Goal: Check status: Check status

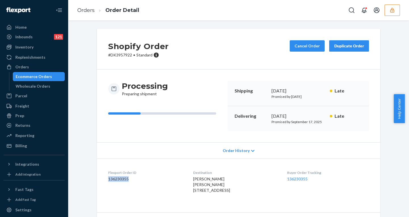
click at [393, 12] on icon "button" at bounding box center [392, 10] width 4 height 5
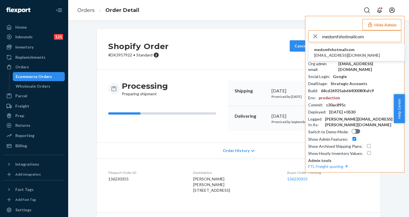
type input "medomfshotmailcom"
click at [344, 50] on span "medomfshotmailcom" at bounding box center [347, 50] width 66 height 6
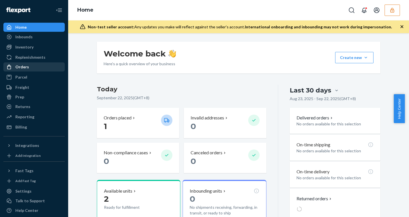
click at [32, 70] on div "Orders" at bounding box center [34, 67] width 60 height 8
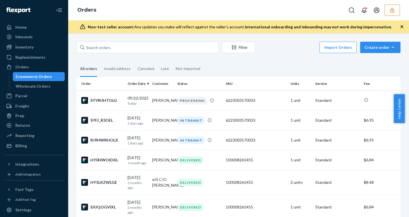
click at [401, 25] on icon "button" at bounding box center [402, 27] width 6 height 6
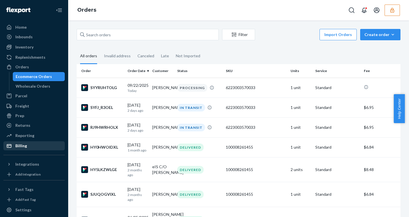
click at [20, 146] on div "Billing" at bounding box center [21, 146] width 12 height 6
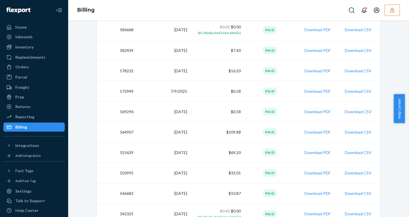
scroll to position [161, 0]
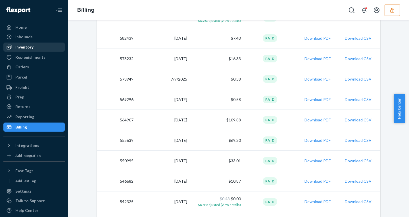
click at [27, 48] on div "Inventory" at bounding box center [24, 47] width 18 height 6
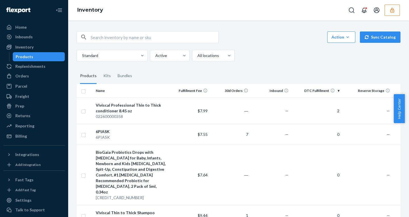
click at [394, 8] on icon "button" at bounding box center [393, 10] width 6 height 6
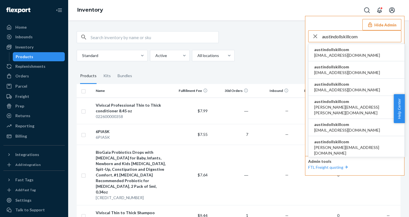
type input "austindollskillcom"
click at [319, 54] on span "alyssa@dollskill.com" at bounding box center [347, 56] width 66 height 6
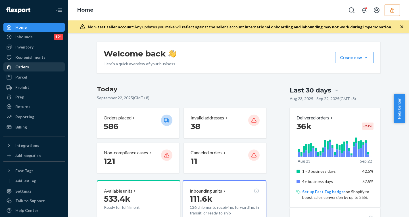
click at [26, 69] on div "Orders" at bounding box center [22, 67] width 14 height 6
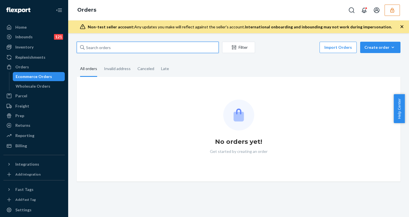
click at [106, 49] on input "text" at bounding box center [148, 47] width 142 height 11
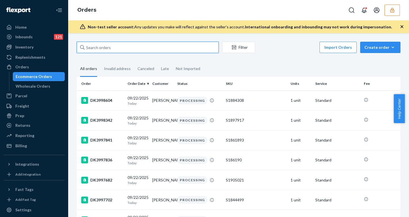
paste input "DK3957922"
type input "DK3957922"
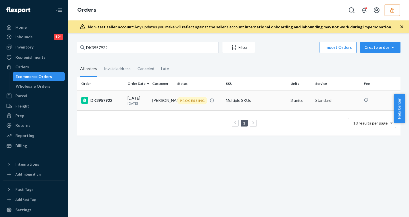
click at [146, 101] on p "16 days ago" at bounding box center [138, 103] width 20 height 5
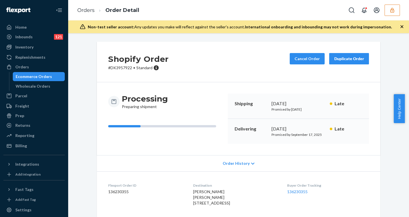
click at [392, 15] on button "button" at bounding box center [392, 10] width 15 height 11
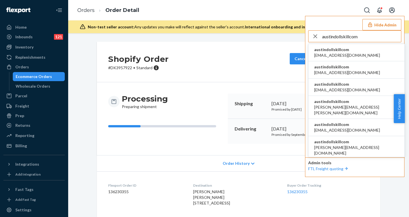
type input "austindollskillcom"
click at [380, 23] on button "Hide Admin" at bounding box center [382, 24] width 39 height 11
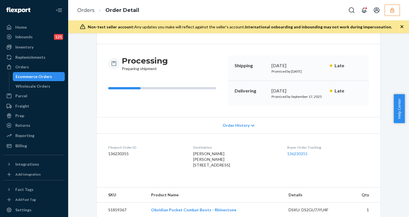
scroll to position [38, 0]
click at [114, 150] on dt "Flexport Order ID" at bounding box center [146, 147] width 76 height 5
click at [115, 152] on dd "136230355" at bounding box center [146, 154] width 76 height 6
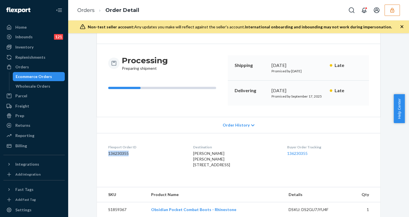
copy dd "136230355"
click at [35, 74] on div "Ecommerce Orders" at bounding box center [34, 77] width 36 height 6
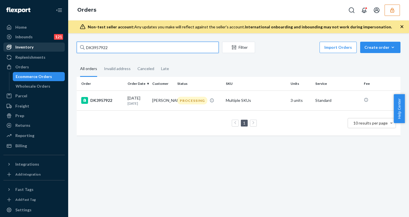
drag, startPoint x: 115, startPoint y: 48, endPoint x: 6, endPoint y: 48, distance: 109.1
click at [6, 48] on div "Home Inbounds 121 Shipping Plans Problems 121 Inventory Products Replenishments…" at bounding box center [204, 108] width 409 height 217
paste input "71314"
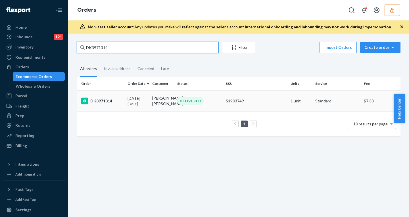
type input "DK3971314"
click at [139, 105] on p "10 days ago" at bounding box center [138, 103] width 20 height 5
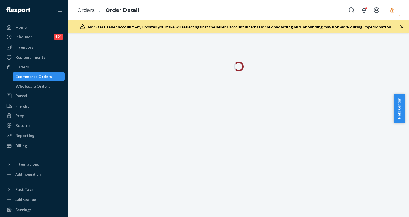
click at [400, 26] on icon "button" at bounding box center [402, 27] width 6 height 6
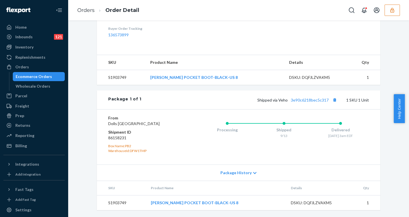
scroll to position [207, 0]
click at [118, 138] on dd "86158231" at bounding box center [142, 138] width 68 height 6
copy dd "86158231"
click at [35, 73] on div "Ecommerce Orders" at bounding box center [38, 77] width 51 height 8
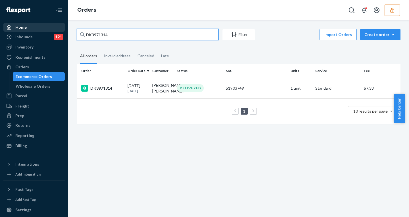
drag, startPoint x: 108, startPoint y: 36, endPoint x: 50, endPoint y: 26, distance: 58.5
click at [50, 26] on div "Home Inbounds 121 Shipping Plans Problems 121 Inventory Products Replenishments…" at bounding box center [204, 108] width 409 height 217
paste input "53442"
type input "DK3953442"
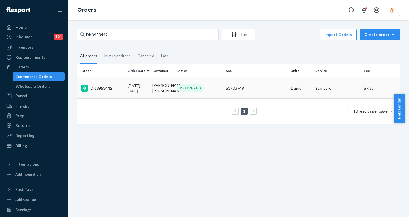
click at [137, 92] on p "18 days ago" at bounding box center [138, 91] width 20 height 5
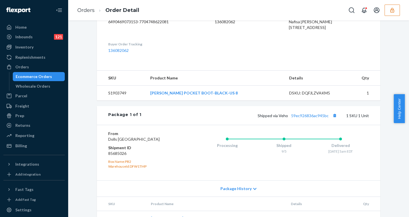
scroll to position [190, 0]
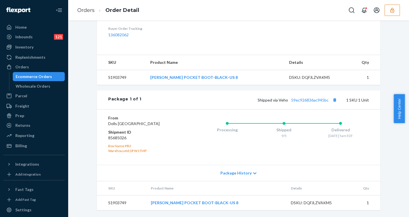
click at [118, 138] on dd "85685026" at bounding box center [142, 138] width 68 height 6
copy dd "85685026"
click at [309, 75] on div "DSKU: DQFJLZVAKM5" at bounding box center [315, 78] width 53 height 6
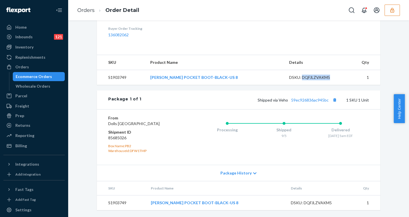
copy div "DQFJLZVAKM5"
click at [20, 49] on div "Inventory" at bounding box center [24, 47] width 18 height 6
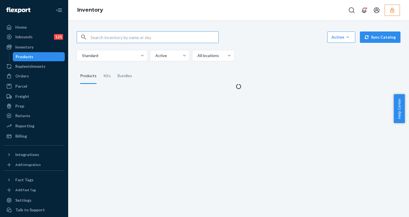
click at [101, 35] on input "text" at bounding box center [155, 37] width 128 height 11
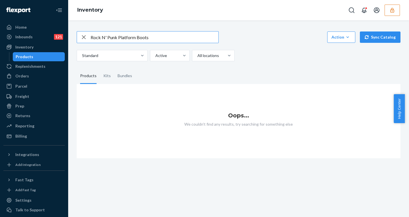
drag, startPoint x: 137, startPoint y: 38, endPoint x: 188, endPoint y: 41, distance: 51.3
click at [188, 41] on input "Rock N' Punk Platform Boots" at bounding box center [155, 37] width 128 height 11
drag, startPoint x: 108, startPoint y: 37, endPoint x: 39, endPoint y: 36, distance: 68.8
click at [38, 37] on div "Home Inbounds 121 Shipping Plans Problems 121 Inventory Products Replenishments…" at bounding box center [204, 108] width 409 height 217
type input "Punk Platform Boots"
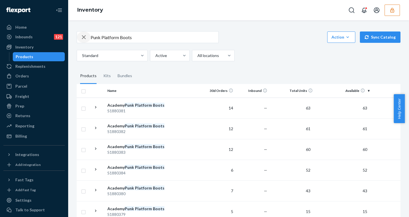
click at [90, 37] on div "button" at bounding box center [84, 37] width 14 height 11
click at [92, 37] on input "text" at bounding box center [155, 37] width 128 height 11
paste input "Rock N' Punk Platform Boots"
drag, startPoint x: 117, startPoint y: 37, endPoint x: 103, endPoint y: 37, distance: 13.9
click at [103, 37] on input "Rock Rock N' Punk Platform Boots" at bounding box center [155, 37] width 128 height 11
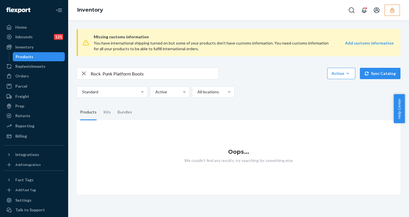
click at [102, 75] on input "Rock Punk Platform Boots" at bounding box center [155, 73] width 128 height 11
click at [107, 73] on input "Rock Punk Platform Boots" at bounding box center [155, 73] width 128 height 11
type input "Rock Platform Boots"
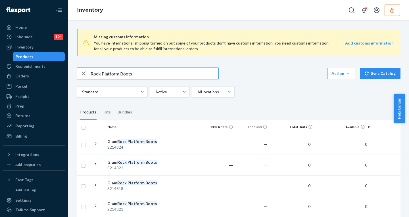
click at [95, 75] on input "Rock Platform Boots" at bounding box center [155, 73] width 128 height 11
click at [95, 73] on input "Rock Platform Boots" at bounding box center [155, 73] width 128 height 11
click at [22, 80] on link "Orders" at bounding box center [33, 76] width 61 height 9
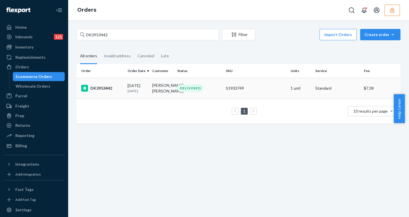
click at [119, 99] on td "DK3953442" at bounding box center [101, 88] width 49 height 21
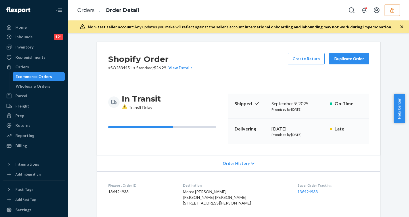
click at [251, 164] on icon at bounding box center [252, 164] width 3 height 2
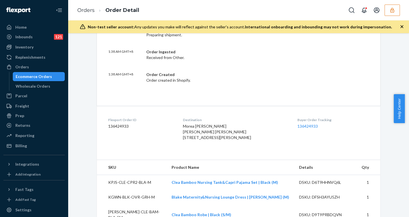
scroll to position [218, 0]
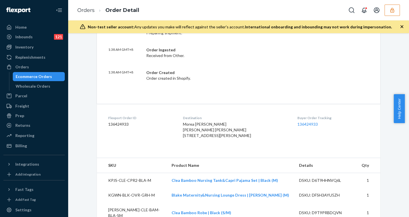
click at [242, 138] on div "Morea Cutler Morea Cutler 170 Sargent St Newton, MA 02458-2345 US" at bounding box center [236, 130] width 106 height 17
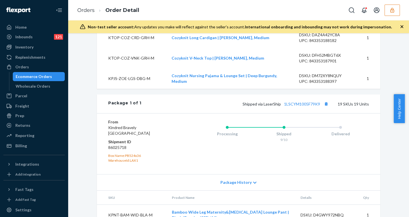
scroll to position [669, 0]
click at [238, 177] on div "Package History" at bounding box center [239, 182] width 284 height 16
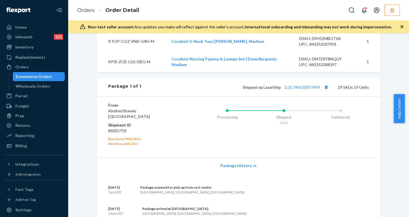
scroll to position [688, 0]
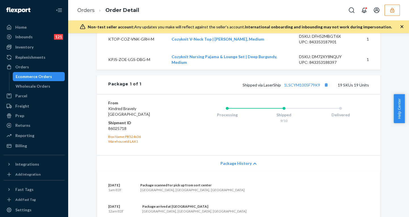
click at [241, 164] on span "Package History" at bounding box center [235, 164] width 31 height 6
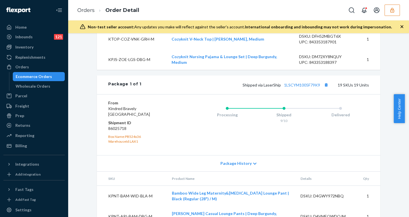
click at [239, 162] on span "Package History" at bounding box center [235, 164] width 31 height 6
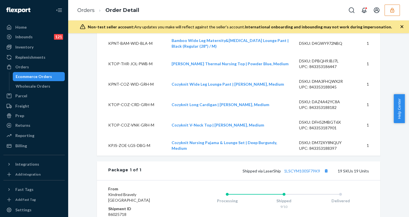
scroll to position [647, 0]
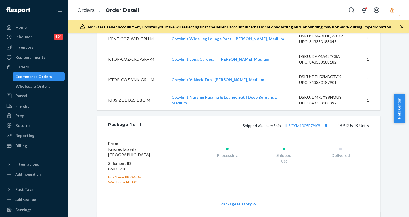
click at [113, 170] on dd "86025718" at bounding box center [142, 169] width 68 height 6
copy dd "86025718"
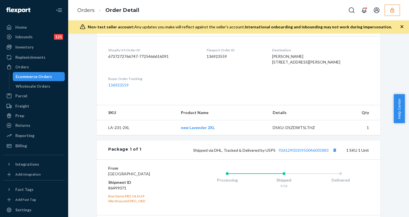
scroll to position [203, 0]
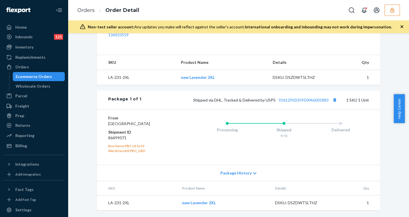
click at [241, 175] on span "Package History" at bounding box center [235, 173] width 31 height 6
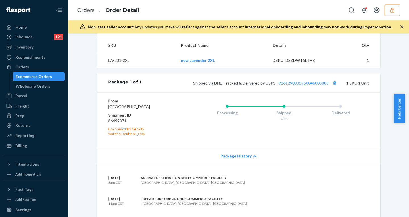
click at [241, 159] on span "Package History" at bounding box center [235, 156] width 31 height 6
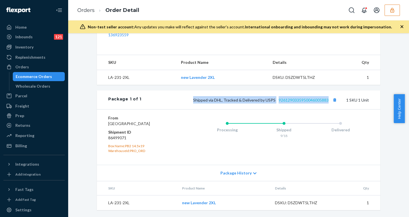
drag, startPoint x: 185, startPoint y: 96, endPoint x: 326, endPoint y: 94, distance: 141.2
click at [326, 96] on div "Shipped via DHL, Tracked & Delivered by USPS 9261290335950046005883 1 SKU 1 Unit" at bounding box center [255, 99] width 228 height 7
copy span "Shipped via DHL, Tracked & Delivered by USPS 9261290335950046005883"
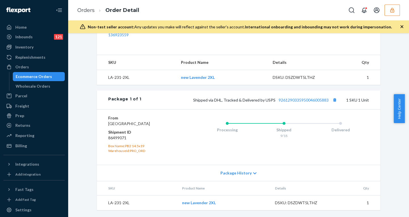
click at [224, 175] on span "Package History" at bounding box center [235, 173] width 31 height 6
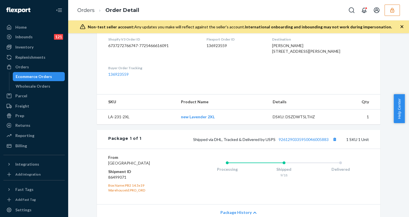
scroll to position [0, 0]
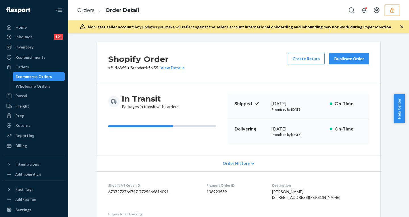
click at [394, 9] on icon "button" at bounding box center [393, 10] width 6 height 6
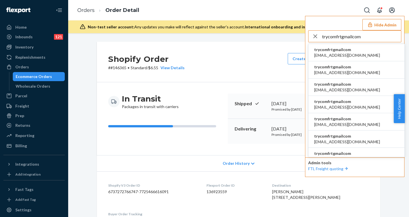
type input "trycomfrtgmailcom"
click at [329, 53] on span "abby@sh-shc.com" at bounding box center [347, 56] width 66 height 6
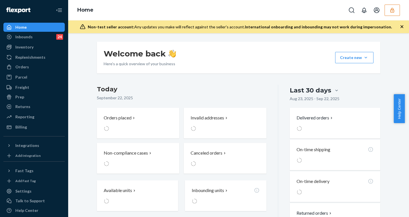
click at [393, 82] on div "Welcome back Here’s a quick overview of your business Create new Create new inb…" at bounding box center [238, 154] width 332 height 224
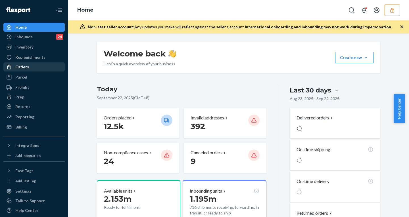
click at [23, 66] on div "Orders" at bounding box center [22, 67] width 14 height 6
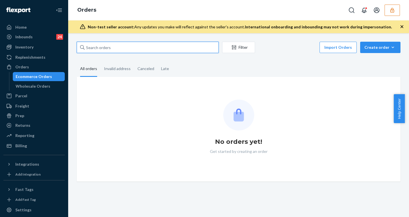
click at [121, 47] on input "text" at bounding box center [148, 47] width 142 height 11
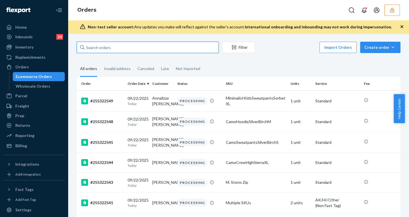
paste input "255250561"
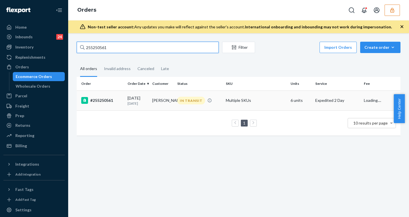
type input "255250561"
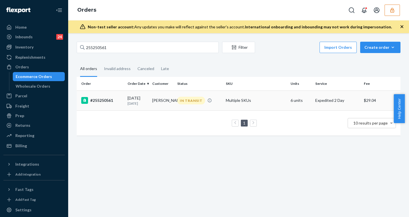
click at [132, 96] on div "09/17/2025 5 days ago" at bounding box center [138, 100] width 20 height 11
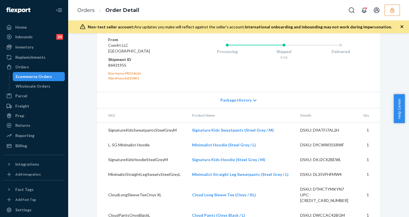
scroll to position [335, 0]
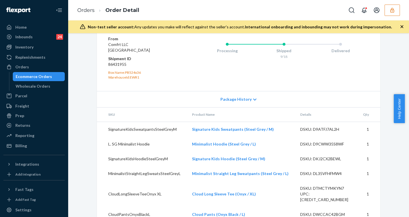
click at [235, 102] on span "Package History" at bounding box center [235, 100] width 31 height 6
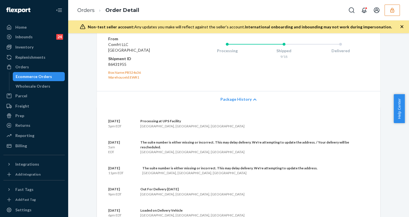
click at [235, 102] on span "Package History" at bounding box center [235, 100] width 31 height 6
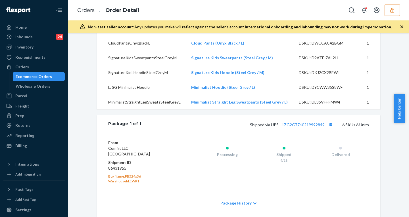
scroll to position [204, 0]
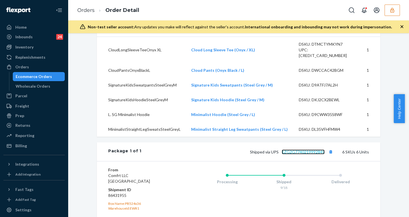
click at [306, 155] on link "1ZG2G7740219992849" at bounding box center [303, 152] width 43 height 5
click at [384, 9] on div at bounding box center [373, 10] width 54 height 11
click at [391, 9] on icon "button" at bounding box center [392, 10] width 4 height 5
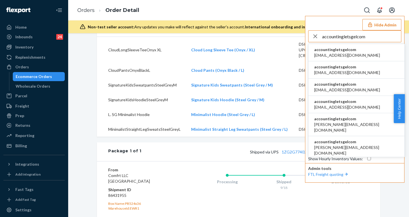
type input "accountingletsgelcom"
click at [323, 55] on span "[EMAIL_ADDRESS][DOMAIN_NAME]" at bounding box center [347, 56] width 66 height 6
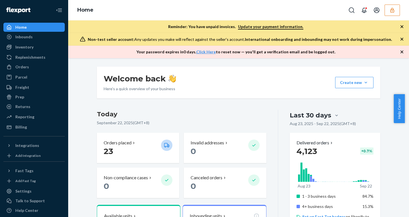
click at [23, 67] on div "Orders" at bounding box center [22, 67] width 14 height 6
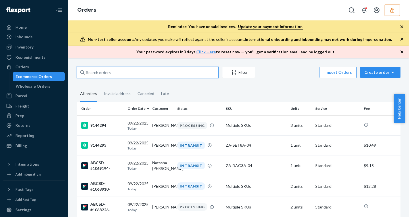
click at [107, 76] on input "text" at bounding box center [148, 72] width 142 height 11
paste input "ABCSD-#1069238-"
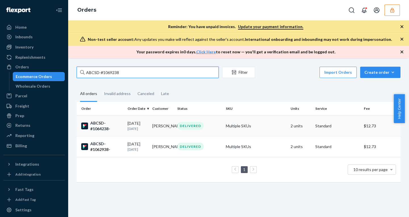
type input "ABCSD-#1069238"
click at [153, 128] on td "[PERSON_NAME]" at bounding box center [162, 126] width 25 height 21
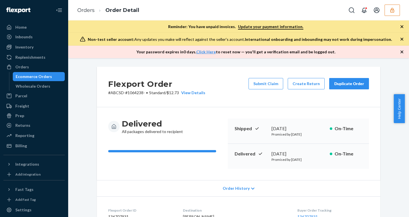
click at [31, 75] on div "Ecommerce Orders" at bounding box center [34, 77] width 36 height 6
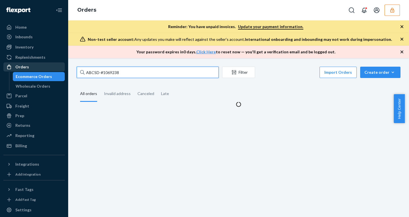
drag, startPoint x: 125, startPoint y: 72, endPoint x: 22, endPoint y: 70, distance: 102.6
click at [22, 70] on div "Home Inbounds Shipping Plans Problems Inventory Products Replenishments Orders …" at bounding box center [204, 108] width 409 height 217
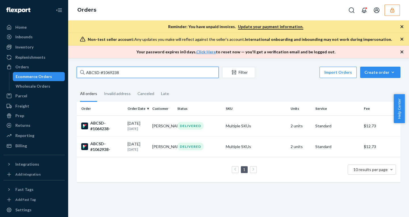
click at [139, 71] on input "ABCSD-#1069238" at bounding box center [148, 72] width 142 height 11
click at [126, 151] on td "09/14/2025 8 days ago" at bounding box center [137, 146] width 25 height 21
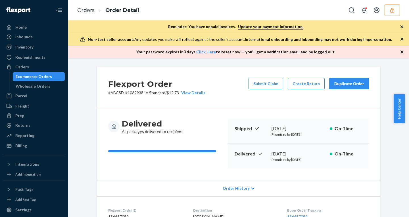
click at [392, 9] on icon "button" at bounding box center [392, 10] width 4 height 5
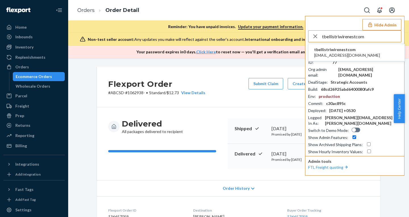
type input "tbellistriwirenestcom"
click at [347, 51] on span "tbellistriwirenestcom" at bounding box center [347, 50] width 66 height 6
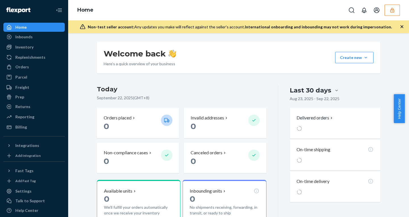
click at [389, 13] on button "button" at bounding box center [392, 10] width 15 height 11
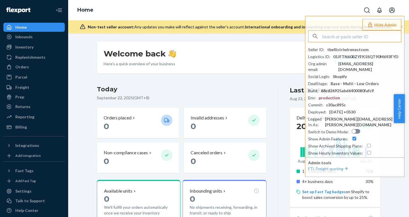
click at [20, 66] on div "Orders" at bounding box center [22, 67] width 14 height 6
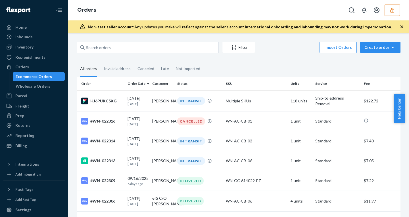
click at [402, 26] on icon "button" at bounding box center [402, 27] width 6 height 6
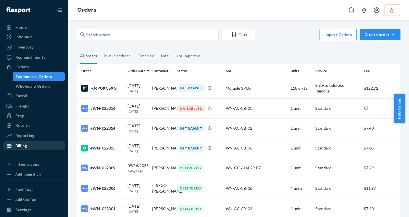
click at [19, 146] on div "Billing" at bounding box center [21, 146] width 12 height 6
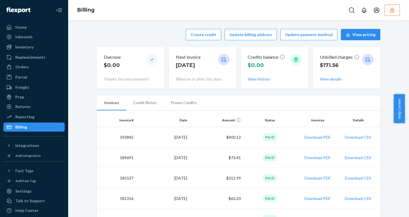
click at [389, 11] on button "button" at bounding box center [392, 10] width 15 height 11
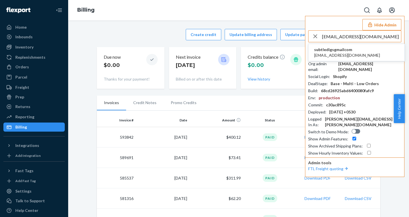
type input "sales@subtledigs.com"
click at [348, 50] on span "subtledigsgmailcom" at bounding box center [347, 50] width 66 height 6
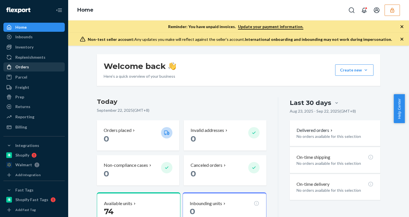
click at [20, 65] on div "Orders" at bounding box center [22, 67] width 14 height 6
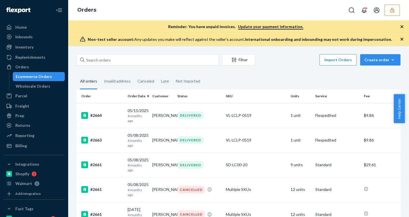
click at [403, 25] on icon "button" at bounding box center [402, 27] width 6 height 6
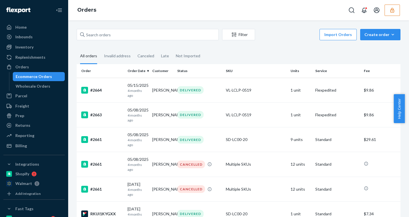
click at [403, 25] on div "Filter Import Orders Create order Ecommerce order Removal order All orders Inva…" at bounding box center [238, 118] width 341 height 197
click at [28, 143] on div "Billing" at bounding box center [34, 146] width 60 height 8
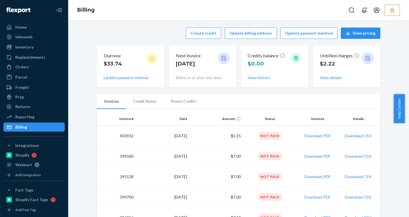
scroll to position [2, 0]
click at [28, 43] on div "Inventory" at bounding box center [34, 47] width 60 height 8
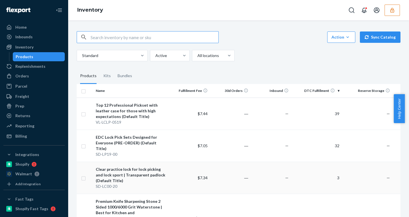
click at [83, 175] on input "checkbox" at bounding box center [83, 178] width 5 height 6
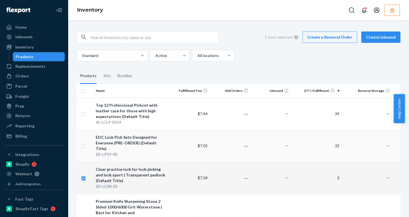
checkbox input "true"
click at [84, 143] on input "checkbox" at bounding box center [83, 146] width 5 height 6
checkbox input "true"
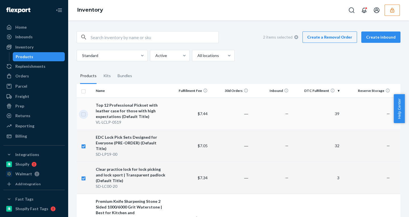
click at [84, 116] on input "checkbox" at bounding box center [83, 114] width 5 height 6
checkbox input "true"
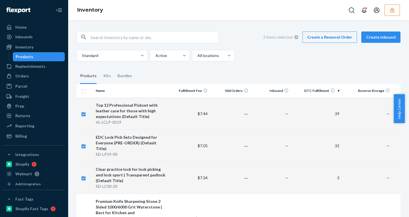
click at [326, 36] on link "Create a Removal Order" at bounding box center [330, 37] width 55 height 11
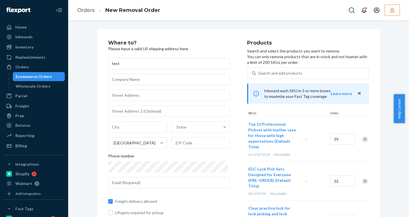
type input "test"
click at [136, 94] on input "text" at bounding box center [169, 95] width 122 height 11
type input "123 William St"
type input "Manhattan - New York"
type input "10038"
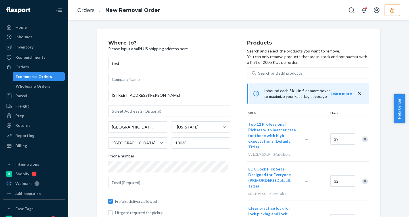
scroll to position [26, 0]
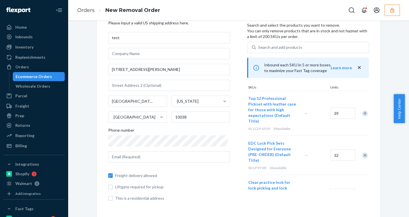
click at [393, 10] on icon "button" at bounding box center [393, 10] width 6 height 6
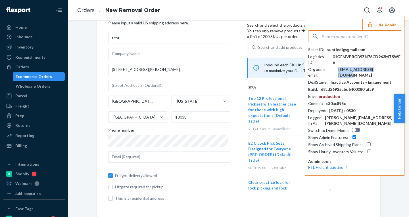
click at [357, 67] on div "sales@subtledigs.com" at bounding box center [369, 72] width 63 height 11
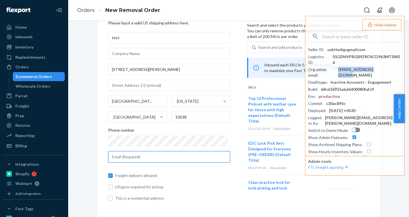
click at [144, 155] on input "text" at bounding box center [169, 156] width 122 height 11
paste input "sales@subtledigs.com"
type input "sales@subtledigs.com"
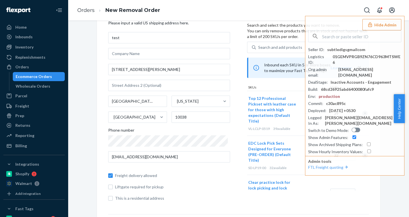
click at [379, 22] on button "Hide Admin" at bounding box center [382, 24] width 39 height 11
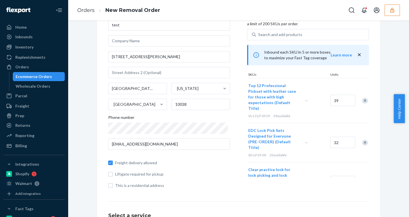
scroll to position [33, 0]
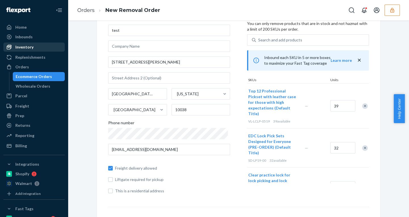
click at [26, 48] on div "Inventory" at bounding box center [24, 47] width 18 height 6
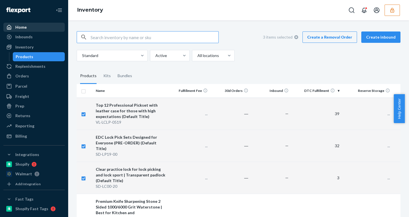
checkbox input "true"
click at [20, 27] on div "Home" at bounding box center [20, 27] width 11 height 6
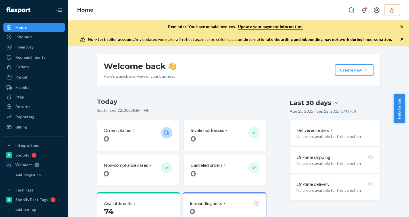
click at [403, 13] on div "Home" at bounding box center [238, 10] width 341 height 20
click at [394, 9] on icon "button" at bounding box center [393, 10] width 6 height 6
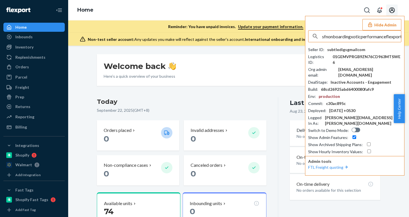
scroll to position [0, 9]
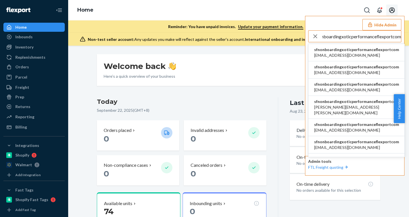
type input "sfnonboardingxoticperformanceflexportcom"
click at [347, 51] on span "sfnonboardingxoticperformanceflexportcom" at bounding box center [356, 50] width 85 height 6
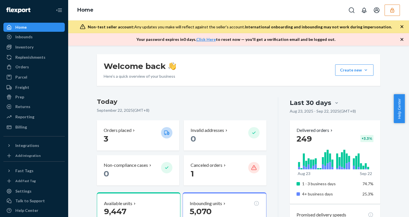
drag, startPoint x: 0, startPoint y: 0, endPoint x: 89, endPoint y: 53, distance: 103.9
click at [89, 53] on div "Welcome back Here’s a quick overview of your business Create new Create new inb…" at bounding box center [238, 132] width 341 height 172
click at [29, 5] on link at bounding box center [18, 10] width 30 height 12
click at [21, 66] on div "Orders" at bounding box center [22, 67] width 14 height 6
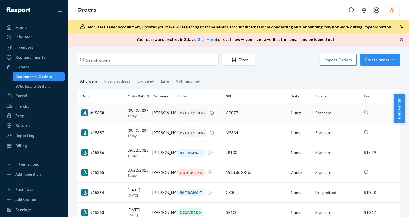
click at [131, 114] on p "Today" at bounding box center [138, 116] width 20 height 5
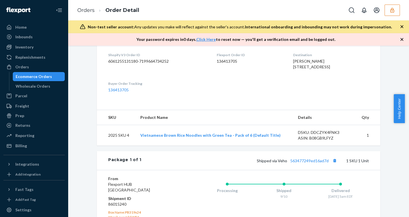
scroll to position [228, 0]
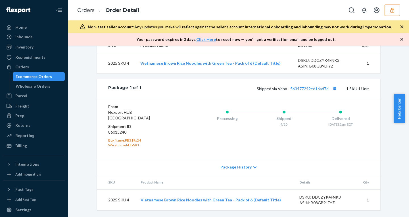
click at [238, 171] on div "Package History" at bounding box center [239, 167] width 284 height 16
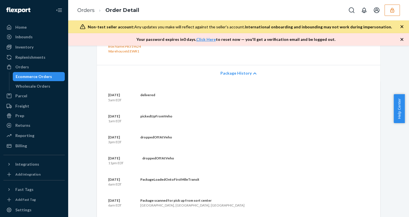
scroll to position [309, 0]
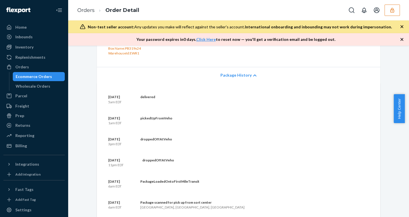
click at [238, 78] on span "Package History" at bounding box center [235, 75] width 31 height 6
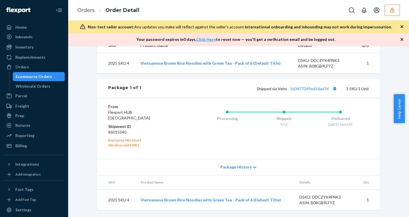
click at [241, 169] on span "Package History" at bounding box center [235, 167] width 31 height 6
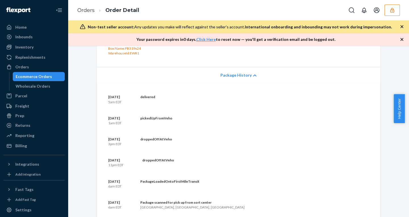
click at [235, 78] on span "Package History" at bounding box center [235, 75] width 31 height 6
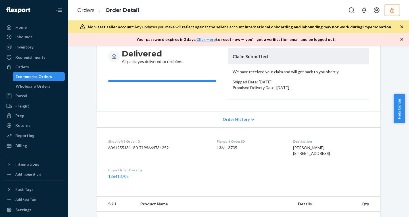
scroll to position [0, 0]
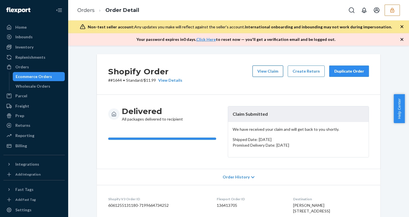
click at [264, 73] on button "View Claim" at bounding box center [268, 71] width 31 height 11
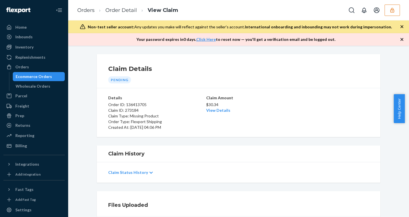
click at [402, 28] on icon "button" at bounding box center [402, 27] width 6 height 6
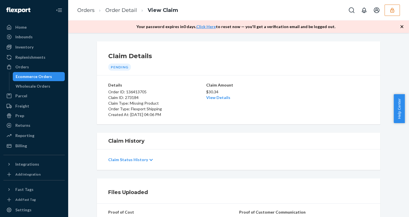
click at [402, 28] on icon "button" at bounding box center [402, 27] width 6 height 6
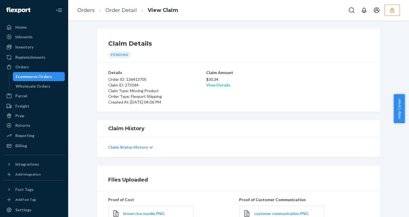
click at [217, 85] on link "View Details" at bounding box center [218, 85] width 24 height 5
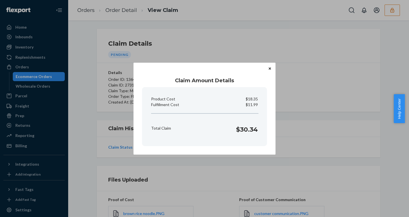
click at [269, 67] on icon "Close" at bounding box center [270, 68] width 2 height 3
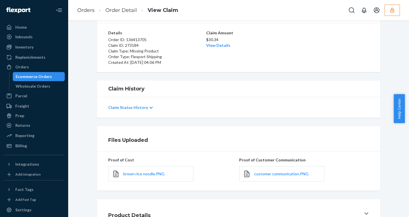
scroll to position [53, 0]
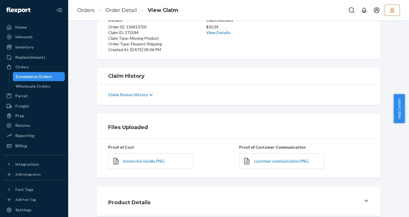
click at [119, 97] on p "Claim Status History" at bounding box center [128, 95] width 40 height 6
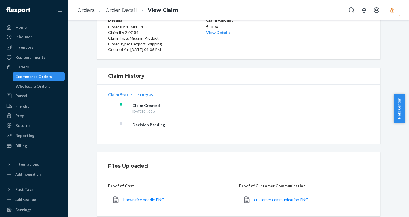
click at [119, 97] on p "Claim Status History" at bounding box center [128, 95] width 40 height 6
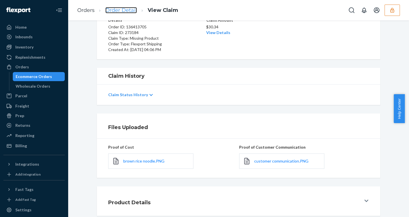
click at [115, 13] on link "Order Detail" at bounding box center [121, 10] width 32 height 6
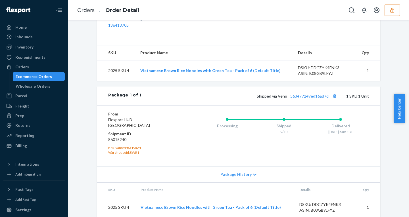
scroll to position [203, 0]
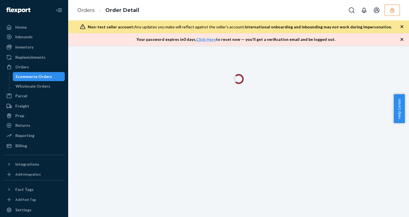
click at [403, 27] on icon "button" at bounding box center [402, 27] width 6 height 6
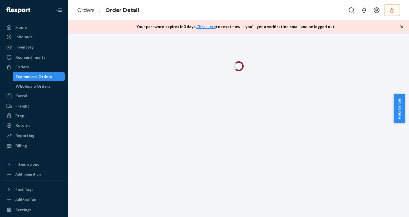
click at [403, 27] on icon "button" at bounding box center [402, 27] width 6 height 6
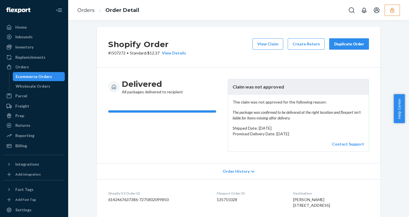
scroll to position [9, 0]
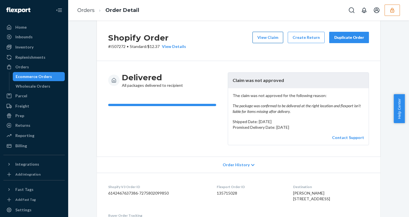
click at [259, 42] on button "View Claim" at bounding box center [268, 37] width 31 height 11
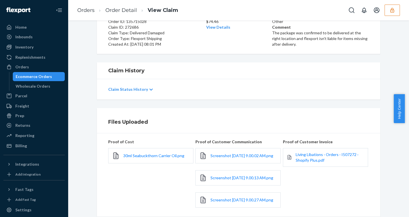
scroll to position [59, 0]
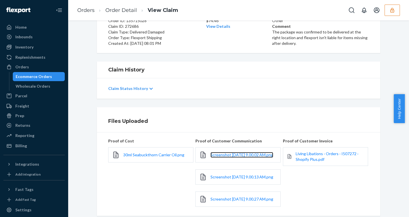
click at [224, 157] on link "Screenshot 2025-09-18 at 9.00.02 AM.png" at bounding box center [242, 155] width 63 height 6
click at [122, 10] on link "Order Detail" at bounding box center [121, 10] width 32 height 6
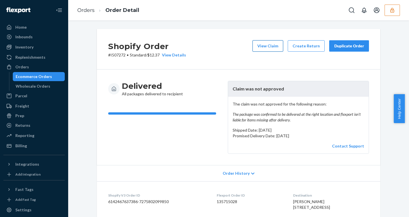
click at [271, 44] on button "View Claim" at bounding box center [268, 45] width 31 height 11
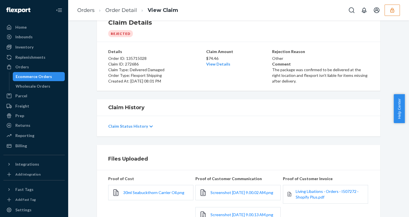
scroll to position [107, 0]
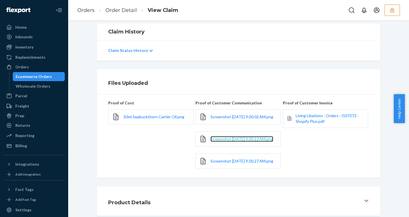
click at [224, 137] on span "Screenshot 2025-09-18 at 9.00.13 AM.png" at bounding box center [242, 139] width 63 height 5
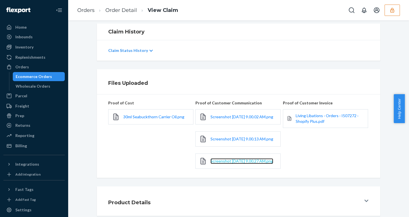
click at [235, 159] on span "Screenshot 2025-09-18 at 9.00.27 AM.png" at bounding box center [242, 161] width 63 height 5
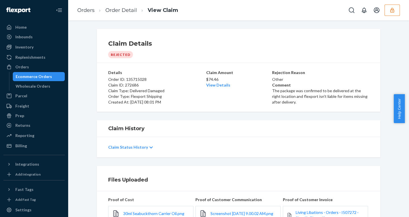
click at [209, 76] on div "$74.46 View Details" at bounding box center [238, 82] width 65 height 13
click at [216, 86] on link "View Details" at bounding box center [218, 85] width 24 height 5
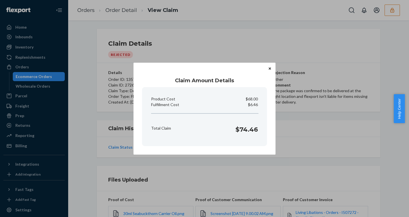
click at [270, 69] on icon "Close" at bounding box center [270, 69] width 2 height 2
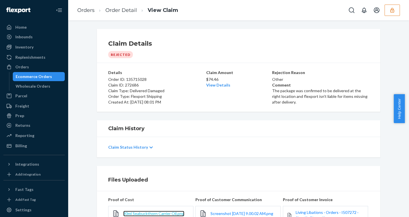
click at [164, 213] on span "30ml Seabuckthorn Carrier Oil.png" at bounding box center [153, 213] width 61 height 5
click at [213, 82] on div "$74.46 View Details" at bounding box center [238, 82] width 65 height 13
click at [213, 86] on link "View Details" at bounding box center [218, 85] width 24 height 5
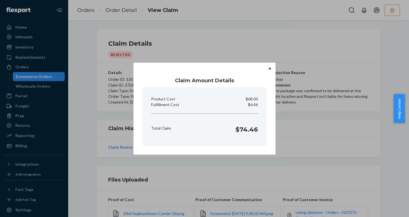
click at [268, 67] on button "Close" at bounding box center [270, 69] width 6 height 6
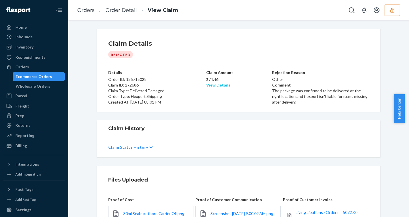
click at [211, 83] on link "View Details" at bounding box center [218, 85] width 24 height 5
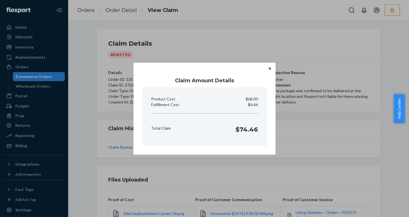
click at [252, 104] on p "$6.46" at bounding box center [253, 105] width 10 height 6
copy p "6.46"
click at [269, 68] on icon "Close" at bounding box center [270, 69] width 2 height 2
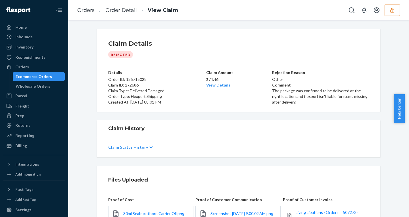
click at [395, 11] on icon "button" at bounding box center [393, 10] width 6 height 6
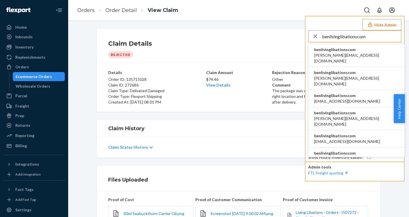
type input "benlivinglibationscom"
click at [346, 54] on span "andrew@livinglibations.com" at bounding box center [356, 58] width 85 height 11
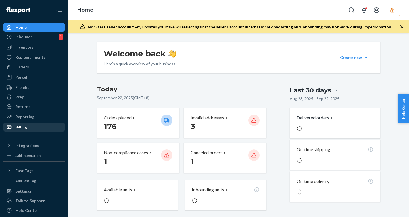
click at [28, 126] on div "Billing" at bounding box center [34, 127] width 60 height 8
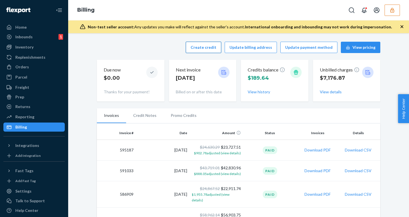
click at [197, 48] on button "Create credit" at bounding box center [204, 47] width 36 height 11
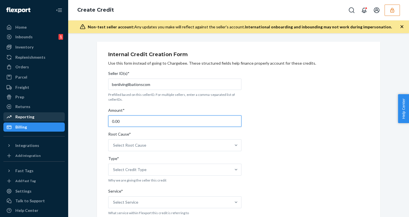
drag, startPoint x: 124, startPoint y: 122, endPoint x: 53, endPoint y: 118, distance: 70.6
click at [55, 118] on div "Home Inbounds 1 Shipping Plans Problems 1 Inventory Products Branded Packaging …" at bounding box center [204, 108] width 409 height 217
type input "26.16"
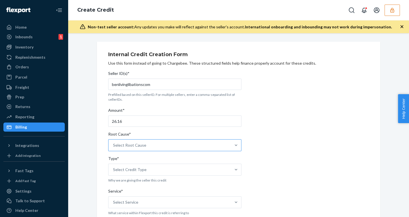
click at [137, 143] on div "Select Root Cause" at bounding box center [129, 146] width 33 height 6
click at [114, 143] on input "Root Cause* Select Root Cause" at bounding box center [113, 146] width 1 height 6
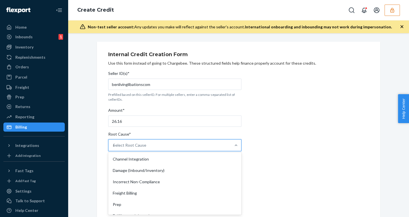
type input "no"
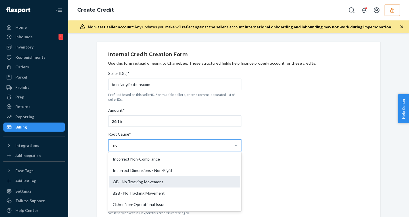
click at [141, 181] on div "OB - No Tracking Movement" at bounding box center [174, 181] width 131 height 11
click at [118, 148] on input "no" at bounding box center [115, 146] width 5 height 6
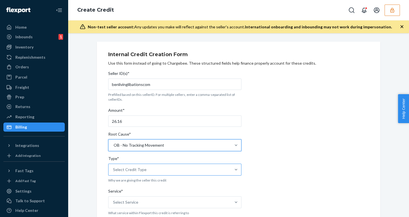
click at [139, 172] on div "Select Credit Type" at bounding box center [130, 170] width 34 height 6
click at [114, 172] on input "Type* Select Credit Type" at bounding box center [113, 170] width 1 height 6
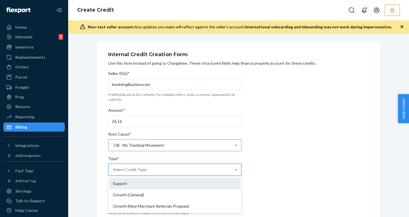
click at [132, 183] on div "Support" at bounding box center [174, 183] width 131 height 11
click at [114, 173] on input "Type* option Support focused, 1 of 3. 3 results available. Use Up and Down to c…" at bounding box center [113, 170] width 1 height 6
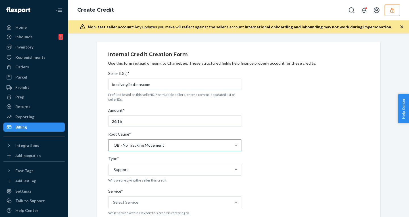
click at [142, 196] on div "Service*" at bounding box center [174, 193] width 133 height 8
click at [114, 200] on input "Service* Select Service" at bounding box center [113, 203] width 1 height 6
click at [147, 204] on div "Select Service" at bounding box center [170, 202] width 122 height 11
click at [114, 204] on input "Service* 0 results available. Select is focused ,type to refine list, press Dow…" at bounding box center [113, 203] width 1 height 6
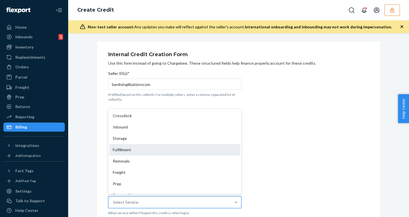
click at [124, 150] on div "Fulfillment" at bounding box center [174, 149] width 131 height 11
click at [114, 200] on input "Service* option Fulfillment focused, 4 of 10. 10 results available. Use Up and …" at bounding box center [113, 203] width 1 height 6
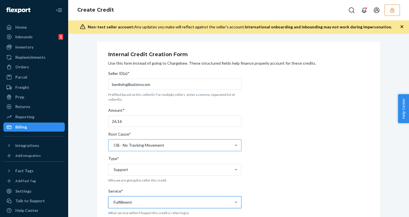
click at [140, 147] on div "OB - No Tracking Movement" at bounding box center [139, 146] width 51 height 6
click at [114, 147] on input "Root Cause* OB - No Tracking Movement" at bounding box center [113, 146] width 1 height 6
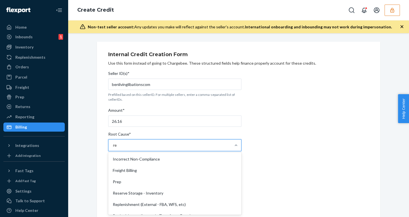
type input "r"
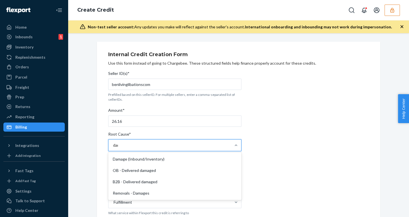
type input "dama"
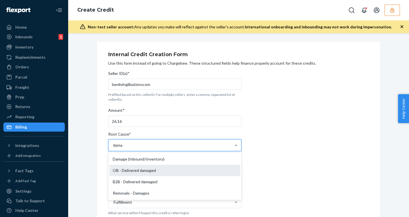
click at [133, 171] on div "OB - Delivered damaged" at bounding box center [174, 170] width 131 height 11
click at [123, 148] on input "dama" at bounding box center [118, 146] width 10 height 6
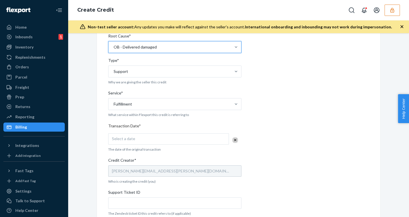
scroll to position [99, 0]
click at [147, 142] on div "Select a date" at bounding box center [168, 138] width 121 height 11
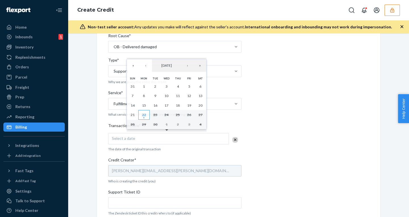
click at [144, 114] on abbr "22" at bounding box center [144, 115] width 4 height 4
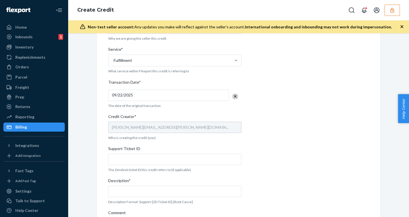
scroll to position [142, 0]
click at [132, 161] on input "Support Ticket ID" at bounding box center [174, 159] width 133 height 11
paste input "822317"
type input "822317"
click at [126, 192] on input "Description*" at bounding box center [174, 191] width 133 height 11
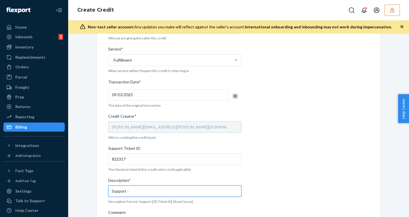
paste input "822317"
click at [160, 191] on input "Support - 822317" at bounding box center [174, 191] width 133 height 11
paste input "- OB - Delivered damaged"
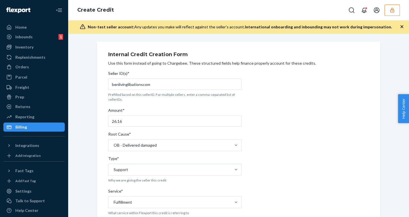
scroll to position [188, 0]
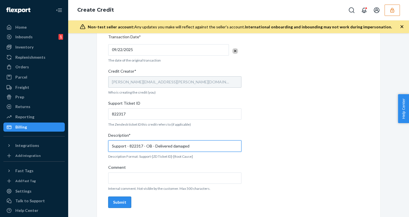
type input "Support - 822317 - OB - Delivered damaged"
click at [117, 197] on button "Submit" at bounding box center [119, 202] width 23 height 11
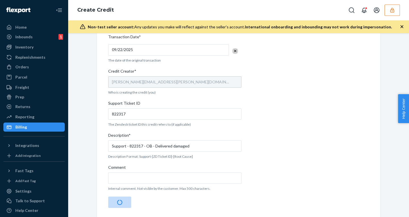
click at [401, 28] on icon "button" at bounding box center [402, 26] width 3 height 3
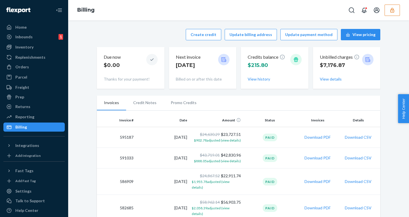
click at [172, 104] on li "Promo Credits" at bounding box center [184, 103] width 40 height 14
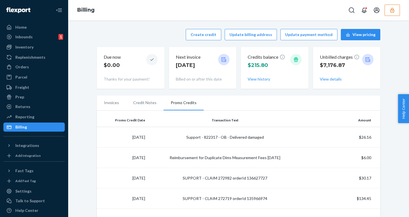
click at [393, 9] on icon "button" at bounding box center [393, 10] width 6 height 6
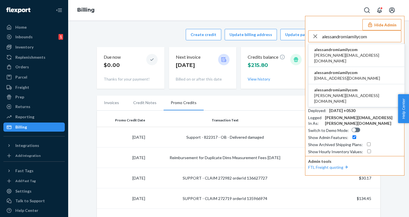
type input "alessandromiamilycom"
click at [347, 51] on span "alessandromiamilycom" at bounding box center [356, 50] width 85 height 6
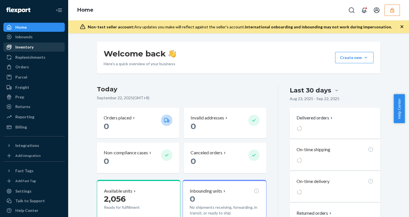
click at [29, 47] on div "Inventory" at bounding box center [24, 47] width 18 height 6
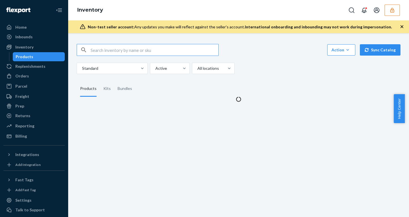
click at [107, 51] on input "text" at bounding box center [155, 49] width 128 height 11
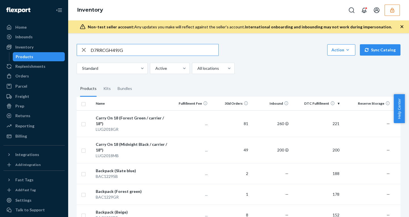
type input "D7RRCGH49JG"
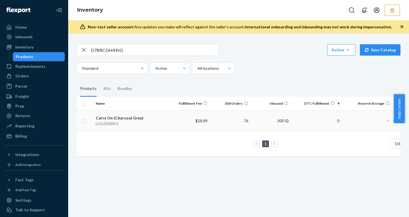
click at [159, 117] on div "Carry On (Charcoal Grey)" at bounding box center [131, 118] width 71 height 6
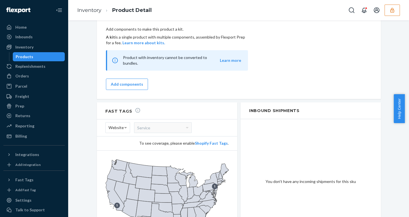
scroll to position [454, 0]
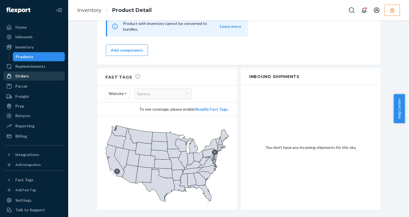
click at [25, 77] on div "Orders" at bounding box center [22, 76] width 14 height 6
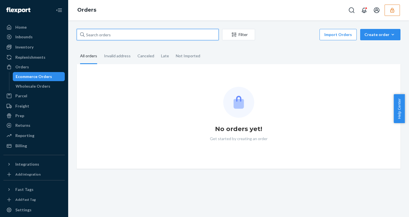
click at [102, 31] on input "text" at bounding box center [148, 34] width 142 height 11
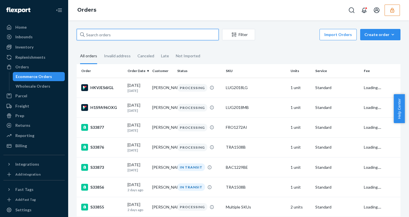
paste input "D7RRCGH49JG"
type input "D7RRCGH49JG"
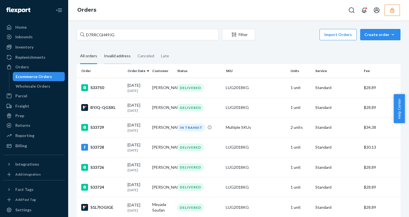
click at [119, 51] on div "Invalid address" at bounding box center [117, 57] width 27 height 16
click at [101, 49] on input "Invalid address" at bounding box center [101, 49] width 0 height 0
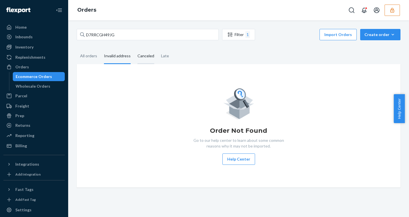
click at [138, 57] on div "Canceled" at bounding box center [146, 57] width 17 height 16
click at [134, 49] on input "Canceled" at bounding box center [134, 49] width 0 height 0
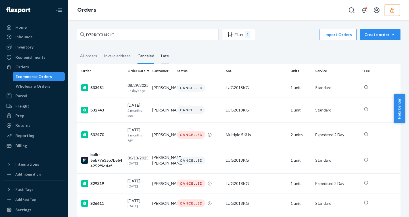
click at [169, 59] on div "Late" at bounding box center [165, 57] width 15 height 16
click at [158, 49] on input "Late" at bounding box center [158, 49] width 0 height 0
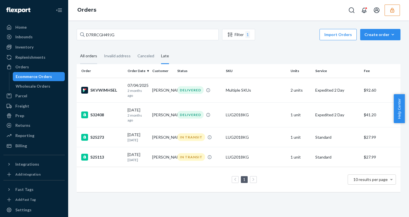
click at [87, 57] on div "All orders" at bounding box center [88, 57] width 17 height 16
click at [77, 49] on input "All orders" at bounding box center [77, 49] width 0 height 0
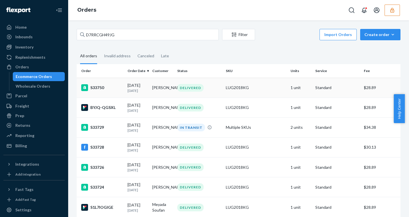
click at [123, 86] on td "S33750" at bounding box center [101, 88] width 49 height 20
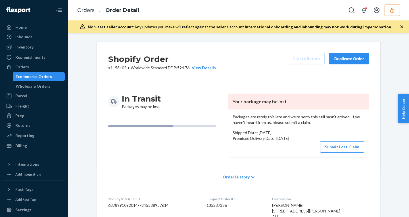
click at [402, 25] on icon "button" at bounding box center [402, 27] width 6 height 6
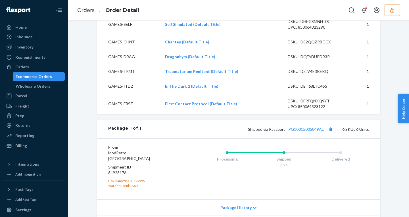
scroll to position [374, 0]
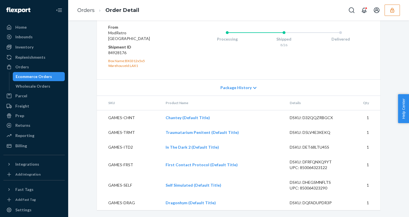
click at [241, 87] on span "Package History" at bounding box center [235, 88] width 31 height 6
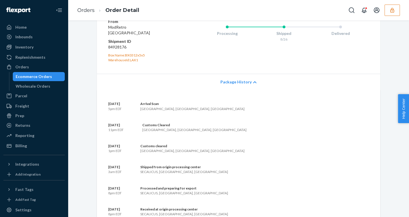
click at [241, 85] on span "Package History" at bounding box center [235, 82] width 31 height 6
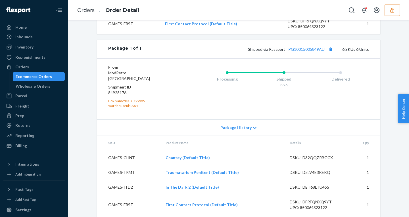
scroll to position [328, 0]
click at [300, 52] on link "PG10015005849AU" at bounding box center [306, 49] width 36 height 5
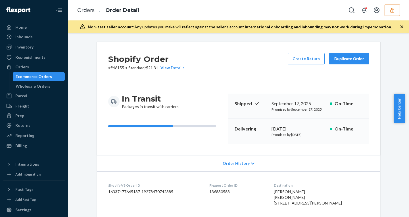
click at [400, 28] on icon "button" at bounding box center [402, 27] width 6 height 6
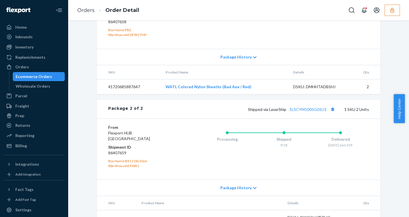
scroll to position [353, 0]
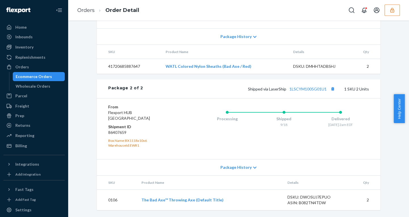
click at [233, 170] on span "Package History" at bounding box center [235, 168] width 31 height 6
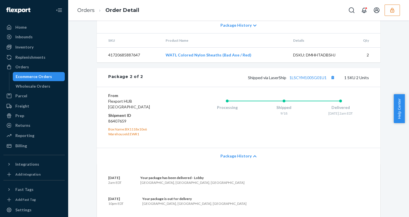
click at [233, 159] on span "Package History" at bounding box center [235, 156] width 31 height 6
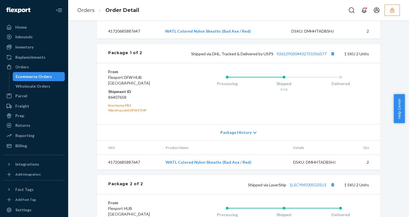
scroll to position [240, 0]
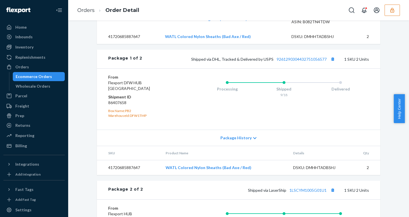
click at [236, 145] on div "Package History" at bounding box center [239, 138] width 284 height 16
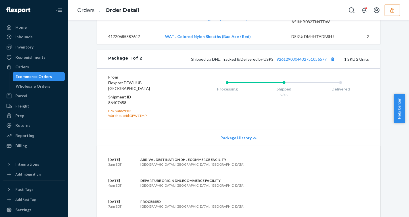
click at [236, 145] on div "Package History" at bounding box center [239, 138] width 284 height 16
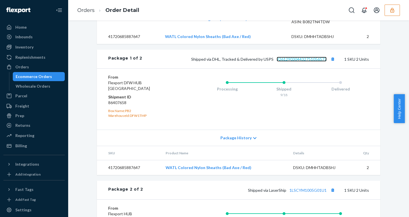
click at [286, 62] on link "9261290304432751056577" at bounding box center [302, 59] width 50 height 5
click at [386, 10] on button "button" at bounding box center [392, 10] width 15 height 11
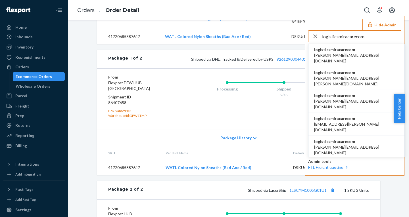
type input "logisticsmiracarecom"
click at [335, 52] on span "logisticsmiracarecom" at bounding box center [356, 50] width 85 height 6
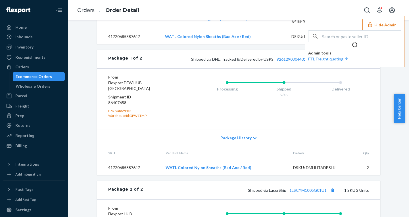
click at [229, 196] on div "Package 2 of 2 Shipped via LaserShip 1LSCYM1005G01U1 1 SKU 2 Units" at bounding box center [239, 190] width 284 height 19
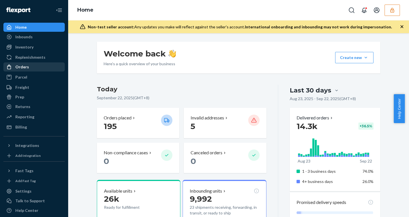
click at [31, 67] on div "Orders" at bounding box center [34, 67] width 60 height 8
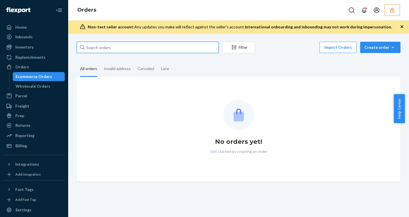
click at [111, 49] on input "text" at bounding box center [148, 47] width 142 height 11
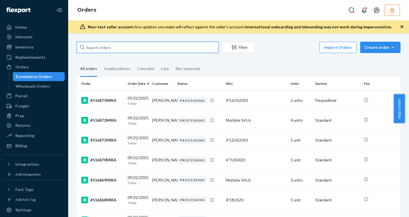
paste input "513537MIRA"
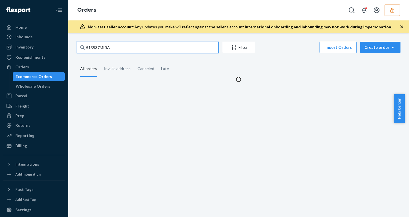
type input "513537MIRA"
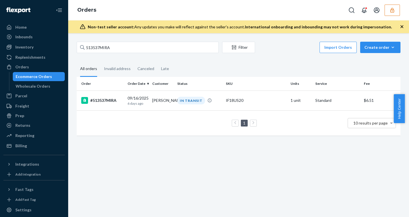
click at [155, 103] on td "Niloofar Parsi" at bounding box center [162, 101] width 25 height 20
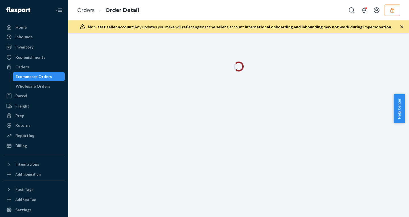
click at [155, 103] on div at bounding box center [238, 125] width 341 height 184
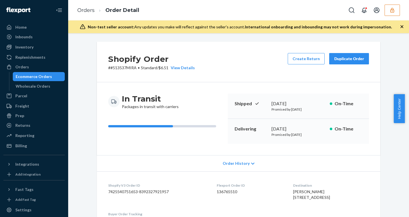
click at [377, 174] on dl "Shopify V3 Order ID 7425540751653-8392327921957 Flexport Order ID 136765510 Des…" at bounding box center [239, 203] width 284 height 63
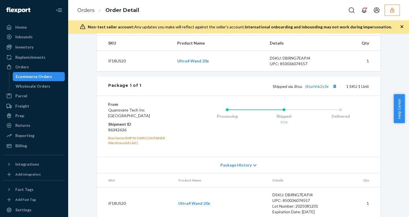
scroll to position [226, 0]
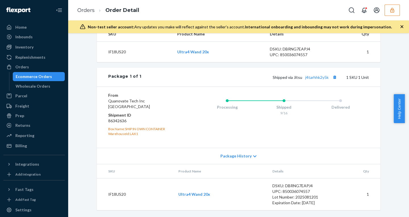
click at [233, 155] on span "Package History" at bounding box center [235, 156] width 31 height 6
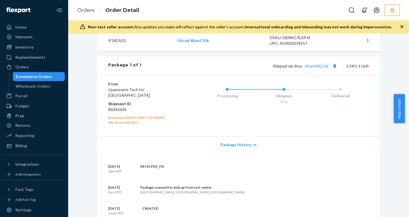
click at [233, 148] on span "Package History" at bounding box center [235, 145] width 31 height 6
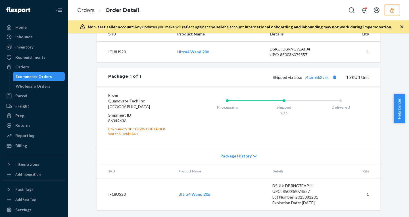
click at [244, 156] on span "Package History" at bounding box center [235, 156] width 31 height 6
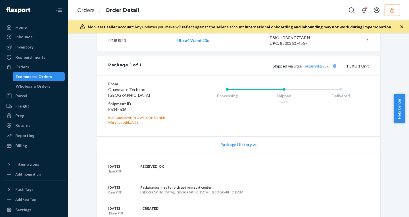
click at [244, 148] on span "Package History" at bounding box center [235, 145] width 31 height 6
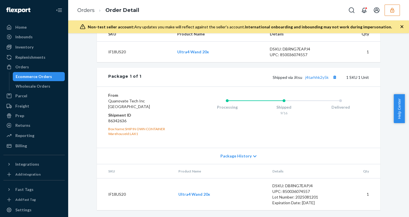
click at [248, 155] on span "Package History" at bounding box center [235, 156] width 31 height 6
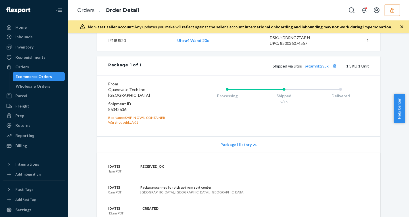
click at [246, 148] on span "Package History" at bounding box center [235, 145] width 31 height 6
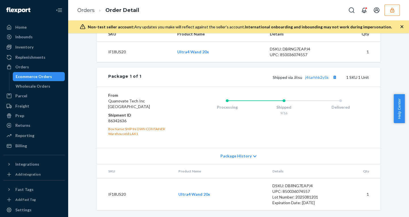
click at [113, 122] on dd "86342636" at bounding box center [142, 121] width 68 height 6
copy dd "86342636"
click at [105, 122] on div "From Quanovate Tech Inc San Bernardino, CA 92408 Shipment ID 86342636 Box Name:…" at bounding box center [239, 117] width 284 height 61
click at [109, 121] on dd "86342636" at bounding box center [142, 121] width 68 height 6
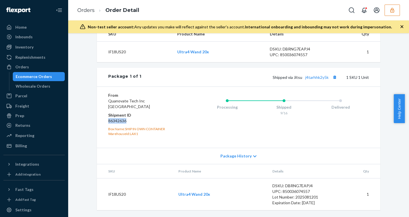
click at [109, 121] on dd "86342636" at bounding box center [142, 121] width 68 height 6
copy dd "86342636"
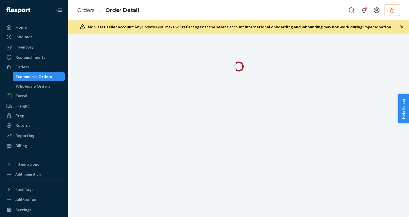
click at [401, 26] on icon "button" at bounding box center [402, 27] width 6 height 6
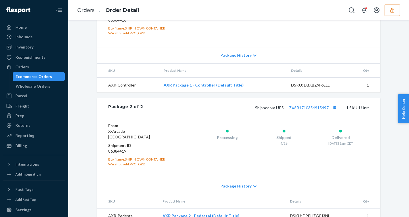
scroll to position [336, 0]
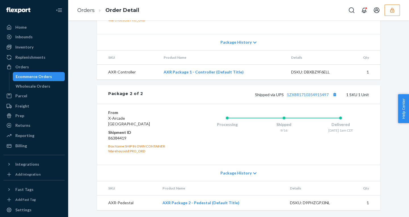
click at [233, 174] on span "Package History" at bounding box center [235, 173] width 31 height 6
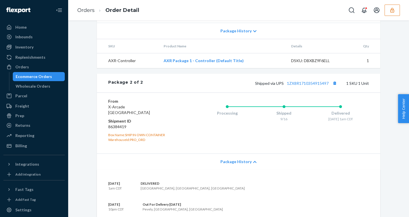
click at [233, 165] on span "Package History" at bounding box center [235, 162] width 31 height 6
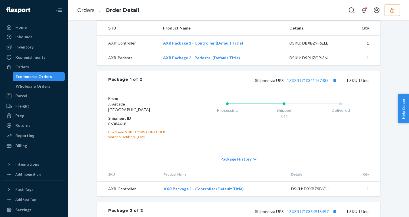
scroll to position [199, 0]
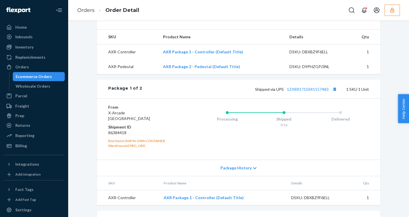
click at [240, 171] on span "Package History" at bounding box center [235, 168] width 31 height 6
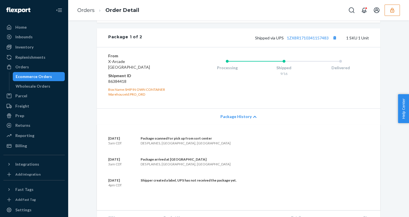
scroll to position [252, 0]
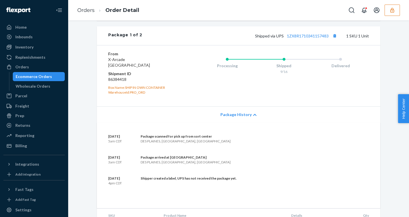
click at [239, 122] on div "Package History" at bounding box center [239, 115] width 284 height 16
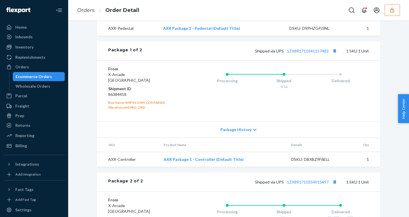
scroll to position [231, 0]
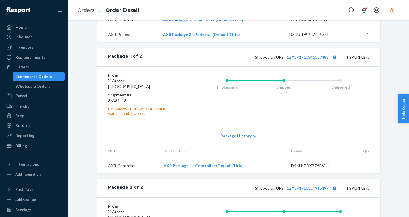
click at [115, 104] on dd "86384418" at bounding box center [142, 101] width 68 height 6
copy dd "86384418"
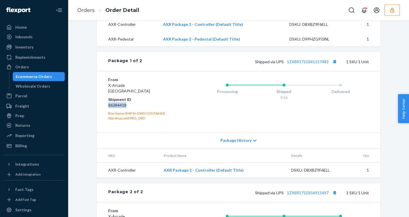
scroll to position [228, 0]
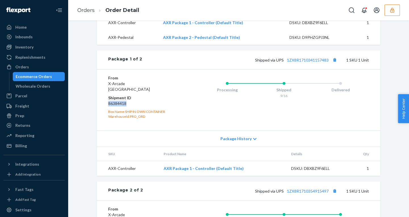
click at [392, 11] on icon "button" at bounding box center [393, 10] width 6 height 6
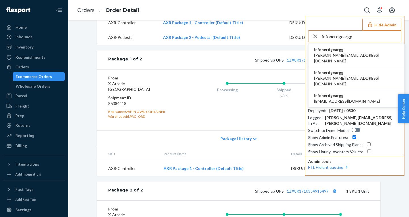
type input "infonerdgeargg"
click at [335, 54] on span "a.serrano@nerdgear.gg" at bounding box center [356, 58] width 85 height 11
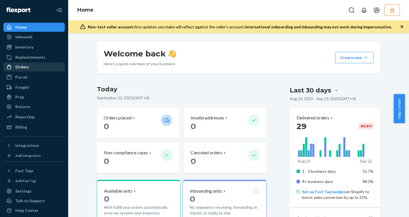
click at [30, 68] on div "Orders" at bounding box center [34, 67] width 60 height 8
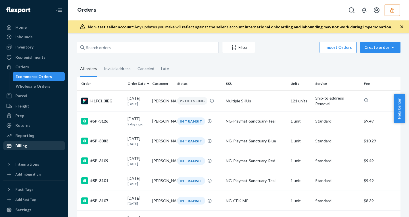
click at [28, 146] on div "Billing" at bounding box center [34, 146] width 60 height 8
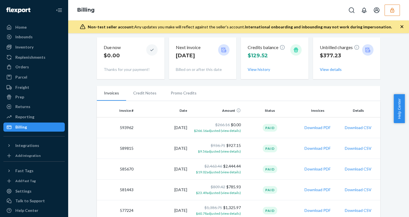
scroll to position [24, 0]
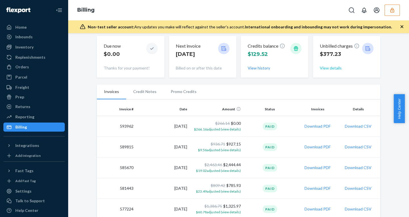
click at [331, 67] on button "View details" at bounding box center [331, 68] width 22 height 6
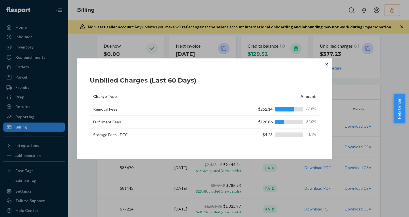
click at [328, 63] on button "Close" at bounding box center [327, 64] width 6 height 6
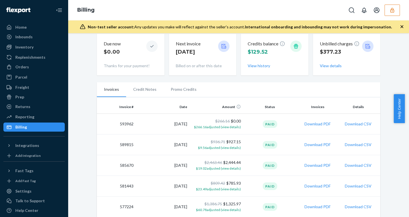
scroll to position [25, 0]
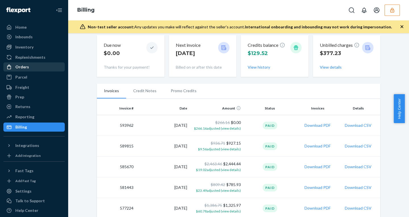
click at [36, 67] on div "Orders" at bounding box center [34, 67] width 60 height 8
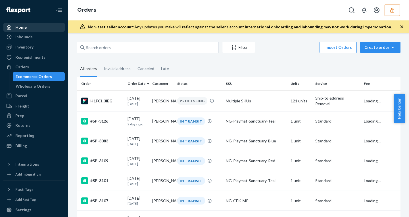
click at [25, 24] on div "Home" at bounding box center [34, 27] width 60 height 8
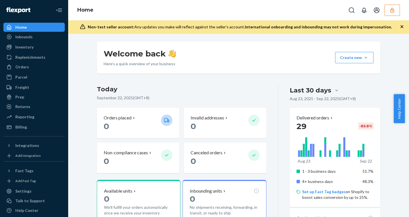
click at [400, 12] on div "Home" at bounding box center [238, 10] width 341 height 20
click at [395, 11] on button "button" at bounding box center [392, 10] width 15 height 11
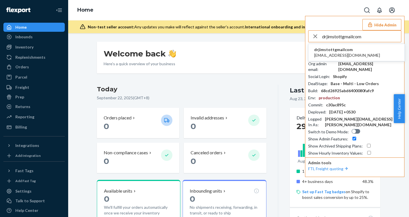
type input "drjimstottgmailcom"
click at [336, 52] on span "drjimstottgmailcom" at bounding box center [347, 50] width 66 height 6
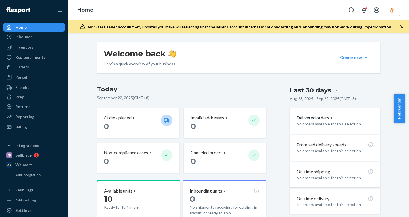
click at [36, 67] on div "Orders" at bounding box center [34, 67] width 60 height 8
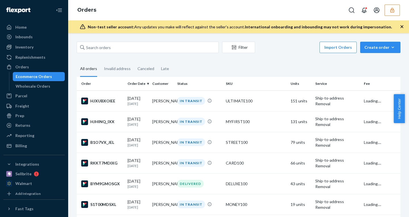
click at [401, 27] on icon "button" at bounding box center [402, 27] width 6 height 6
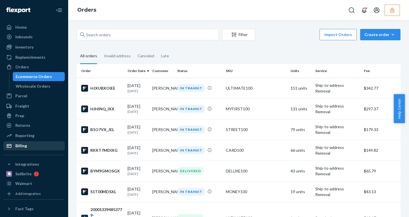
click at [16, 147] on div "Billing" at bounding box center [21, 146] width 12 height 6
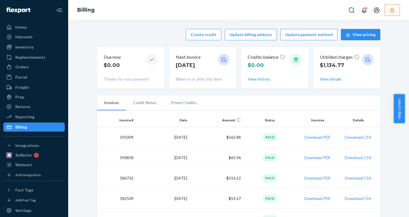
click at [392, 11] on icon "button" at bounding box center [393, 10] width 6 height 6
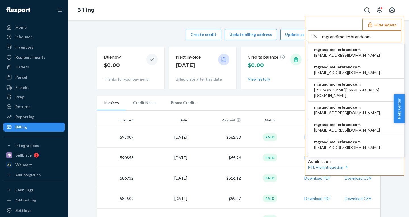
type input "mgrandimellerbrandcom"
click at [331, 53] on span "[EMAIL_ADDRESS][DOMAIN_NAME]" at bounding box center [347, 56] width 66 height 6
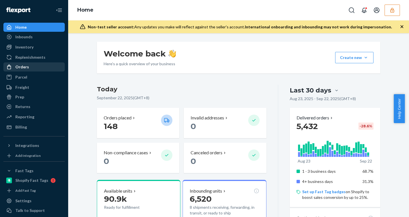
click at [26, 66] on div "Orders" at bounding box center [22, 67] width 14 height 6
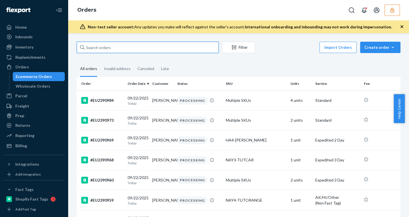
click at [117, 47] on input "text" at bounding box center [148, 47] width 142 height 11
paste input "EU2361729"
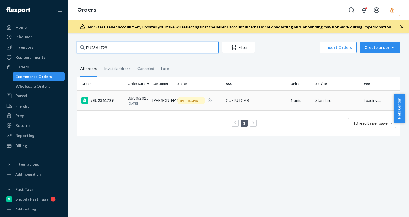
type input "EU2361729"
click at [143, 100] on div "[DATE] [DATE]" at bounding box center [138, 100] width 20 height 11
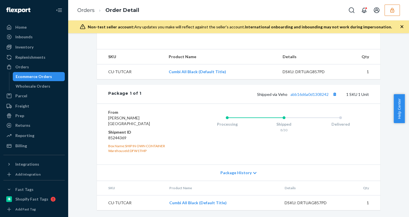
scroll to position [216, 0]
click at [230, 174] on span "Package History" at bounding box center [235, 173] width 31 height 6
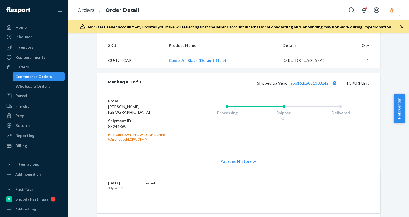
click at [230, 164] on span "Package History" at bounding box center [235, 162] width 31 height 6
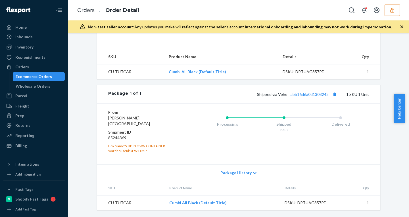
click at [242, 175] on span "Package History" at bounding box center [235, 173] width 31 height 6
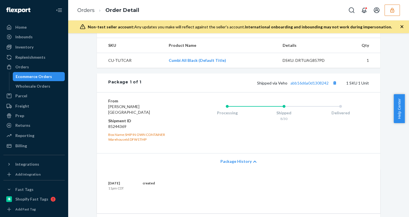
click at [242, 164] on span "Package History" at bounding box center [235, 162] width 31 height 6
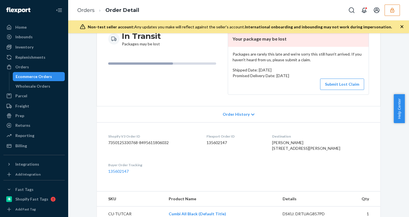
scroll to position [0, 0]
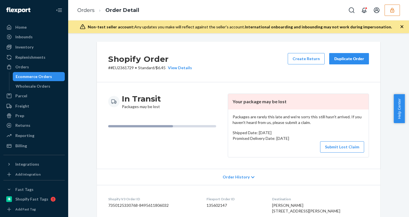
click at [243, 175] on span "Order History" at bounding box center [236, 177] width 27 height 6
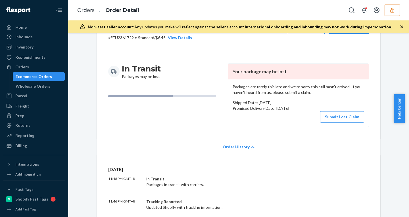
scroll to position [31, 0]
click at [239, 148] on span "Order History" at bounding box center [236, 147] width 27 height 6
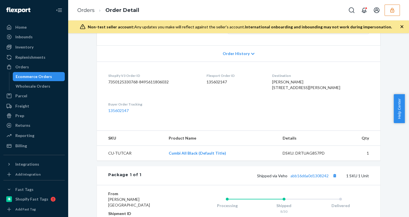
scroll to position [216, 0]
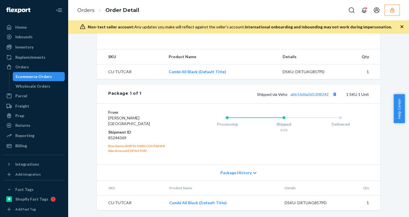
click at [37, 77] on div "Ecommerce Orders" at bounding box center [34, 77] width 36 height 6
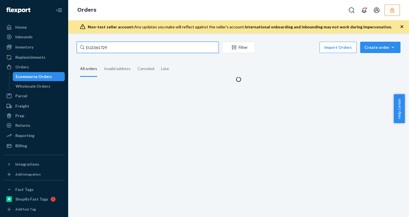
click at [96, 48] on input "EU2361729" at bounding box center [148, 47] width 142 height 11
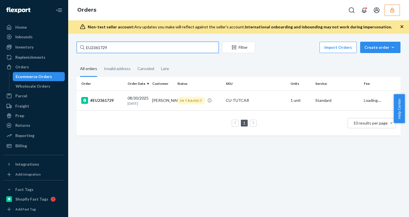
click at [96, 48] on input "EU2361729" at bounding box center [148, 47] width 142 height 11
paste input "90425"
type input "EU2390425"
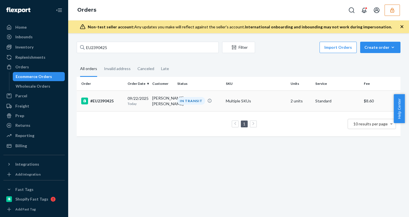
click at [140, 106] on p "Today" at bounding box center [138, 103] width 20 height 5
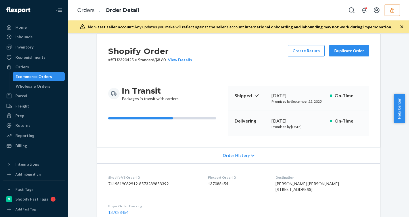
scroll to position [232, 0]
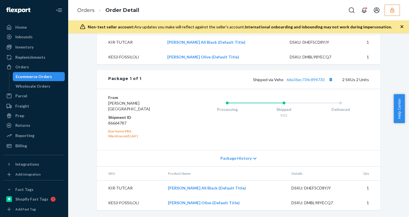
click at [229, 157] on span "Package History" at bounding box center [235, 159] width 31 height 6
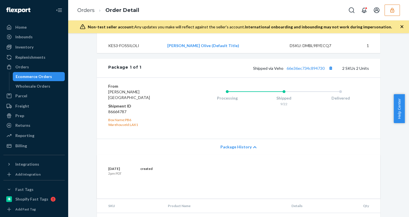
click at [229, 150] on span "Package History" at bounding box center [235, 147] width 31 height 6
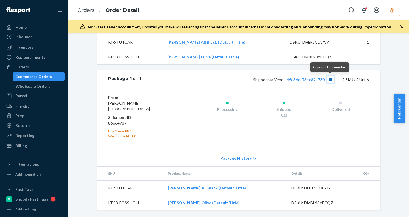
click at [330, 80] on button "Copy tracking number" at bounding box center [330, 79] width 7 height 7
click at [117, 154] on div "Package History" at bounding box center [239, 158] width 284 height 16
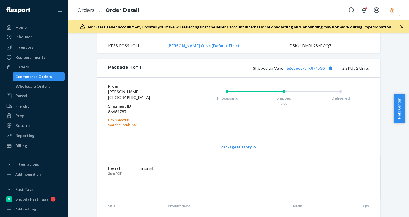
click at [117, 154] on div "Package History" at bounding box center [239, 147] width 284 height 16
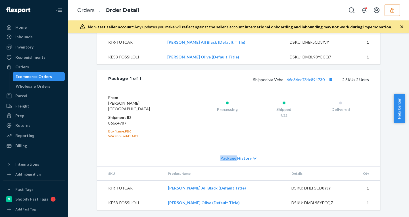
click at [115, 122] on dd "86664787" at bounding box center [142, 123] width 68 height 6
copy dd "86664787"
click at [395, 9] on icon "button" at bounding box center [393, 10] width 6 height 6
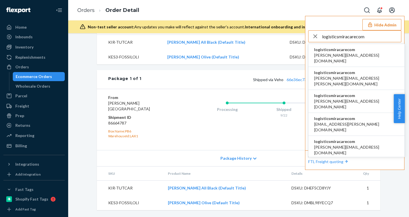
type input "logisticsmiracarecom"
click at [336, 51] on span "logisticsmiracarecom" at bounding box center [356, 50] width 85 height 6
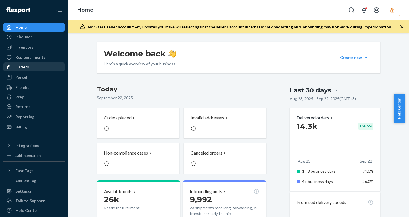
click at [29, 66] on div "Orders" at bounding box center [34, 67] width 60 height 8
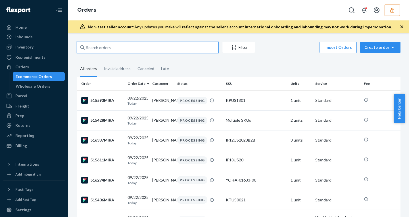
click at [125, 49] on input "text" at bounding box center [148, 47] width 142 height 11
paste input "513537MIRA"
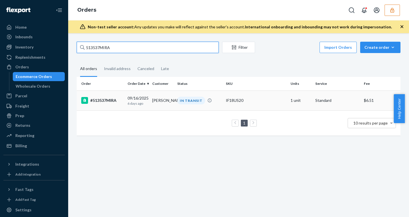
type input "513537MIRA"
click at [150, 97] on td "[PERSON_NAME]" at bounding box center [162, 101] width 25 height 20
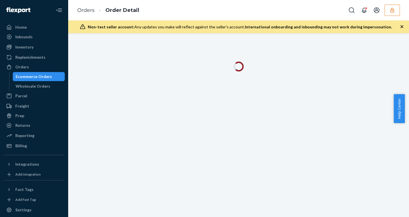
click at [401, 26] on icon "button" at bounding box center [402, 26] width 3 height 3
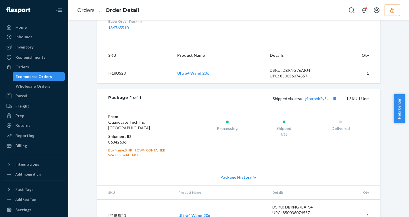
scroll to position [213, 0]
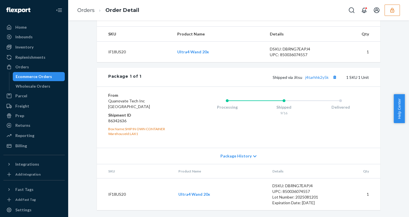
click at [238, 184] on td "Ultra4 Wand 20x" at bounding box center [221, 194] width 94 height 32
click at [241, 155] on span "Package History" at bounding box center [235, 156] width 31 height 6
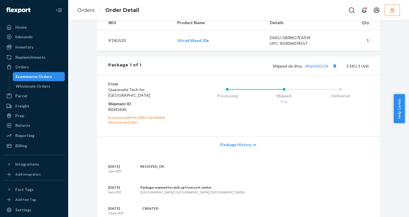
click at [241, 148] on span "Package History" at bounding box center [235, 145] width 31 height 6
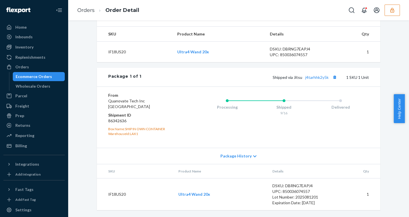
click at [241, 155] on span "Package History" at bounding box center [235, 156] width 31 height 6
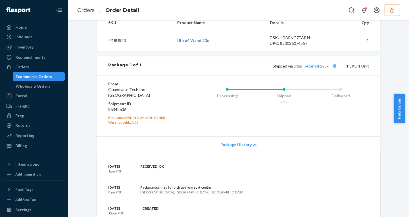
click at [241, 148] on span "Package History" at bounding box center [235, 145] width 31 height 6
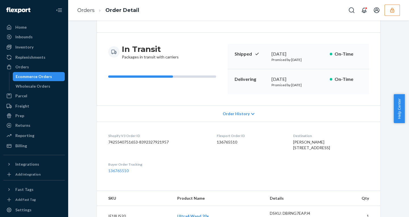
scroll to position [0, 0]
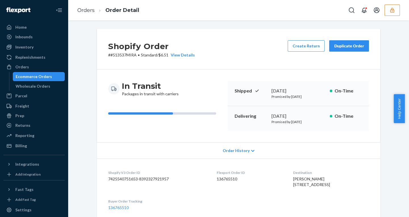
click at [52, 74] on div "Ecommerce Orders" at bounding box center [38, 77] width 51 height 8
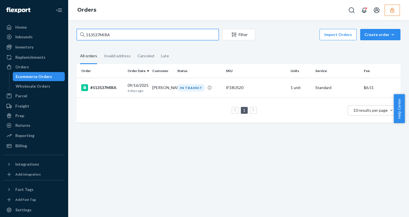
drag, startPoint x: 124, startPoint y: 36, endPoint x: 24, endPoint y: 34, distance: 100.3
click at [24, 34] on div "Home Inbounds Shipping Plans Problems Inventory Products Replenishments Orders …" at bounding box center [204, 108] width 409 height 217
paste input "478012"
type input "478012MIRA"
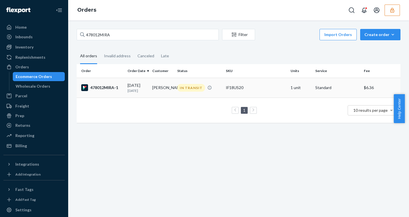
click at [132, 90] on p "[DATE]" at bounding box center [138, 90] width 20 height 5
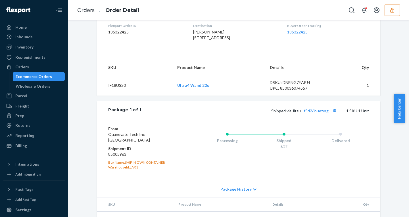
scroll to position [193, 0]
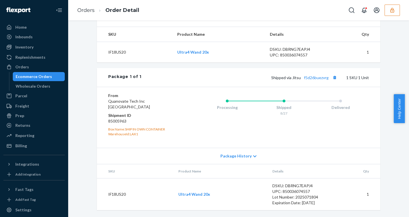
click at [233, 159] on span "Package History" at bounding box center [235, 156] width 31 height 6
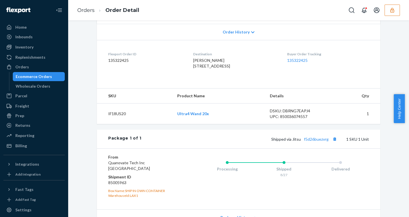
scroll to position [112, 0]
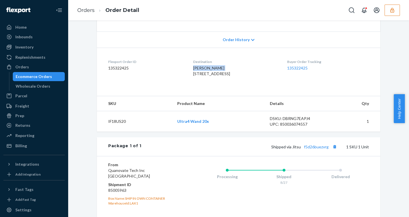
click at [214, 69] on dl "Flexport Order ID 135322425 Destination [PERSON_NAME] [STREET_ADDRESS] US Buyer…" at bounding box center [239, 69] width 284 height 43
copy span "[PERSON_NAME]"
click at [23, 77] on div "Ecommerce Orders" at bounding box center [34, 77] width 36 height 6
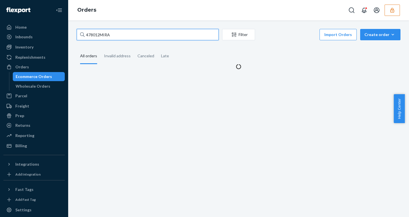
click at [101, 34] on input "478012MIRA" at bounding box center [148, 34] width 142 height 11
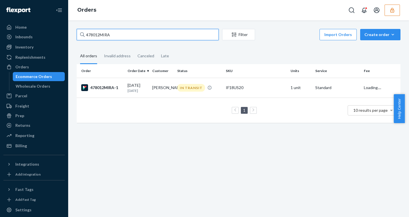
click at [101, 34] on input "478012MIRA" at bounding box center [148, 34] width 142 height 11
paste input "[PERSON_NAME]"
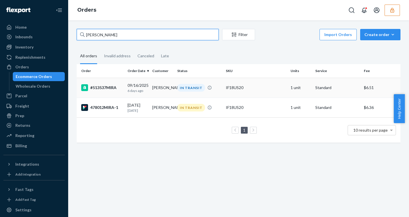
type input "[PERSON_NAME]"
click at [139, 86] on div "[DATE] [DATE]" at bounding box center [138, 88] width 20 height 11
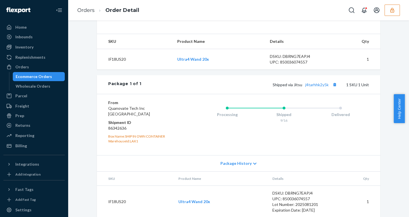
scroll to position [213, 0]
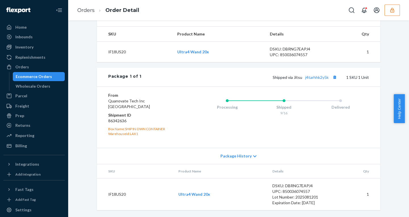
click at [116, 118] on dd "86342636" at bounding box center [142, 121] width 68 height 6
copy dd "86342636"
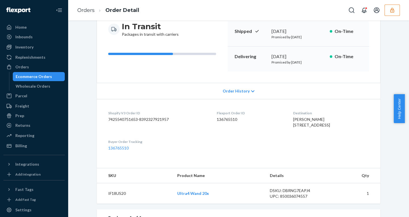
scroll to position [0, 0]
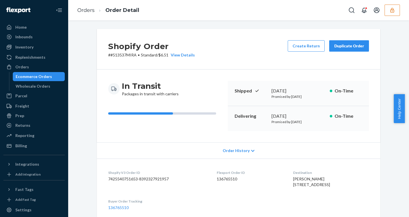
click at [348, 159] on dl "Shopify V3 Order ID 7425540751653-8392327921957 Flexport Order ID 136765510 Des…" at bounding box center [239, 190] width 284 height 63
click at [334, 10] on div "Orders Order Detail" at bounding box center [238, 10] width 341 height 20
